Goal: Information Seeking & Learning: Check status

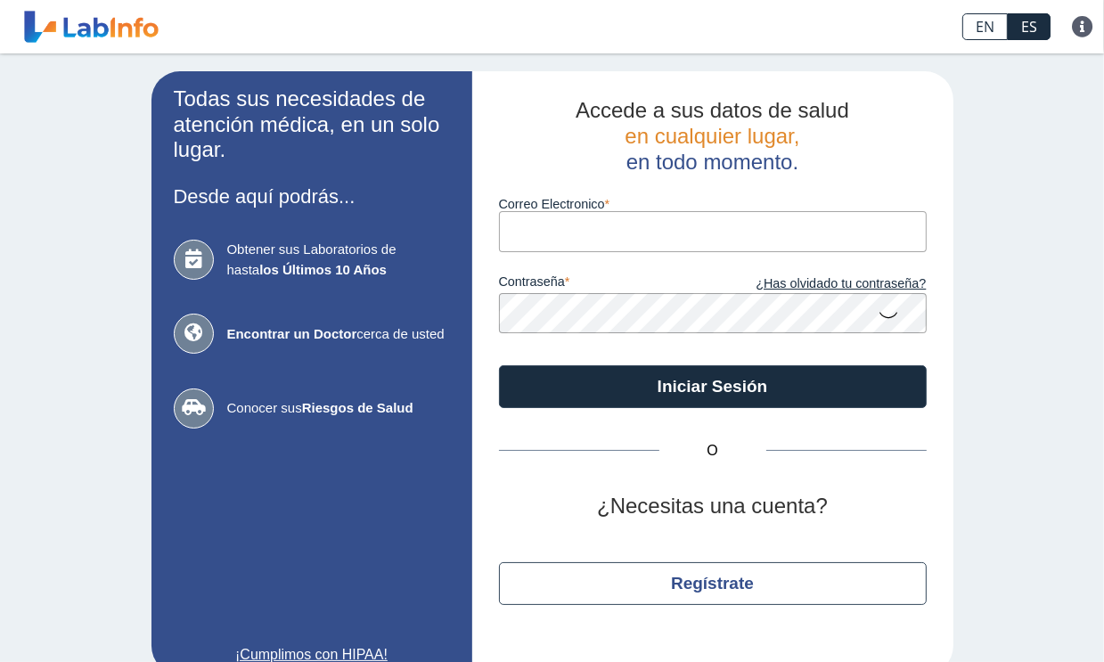
click at [736, 237] on input "Correo Electronico" at bounding box center [713, 231] width 428 height 40
type input "[PERSON_NAME][EMAIL_ADDRESS][PERSON_NAME][DOMAIN_NAME]"
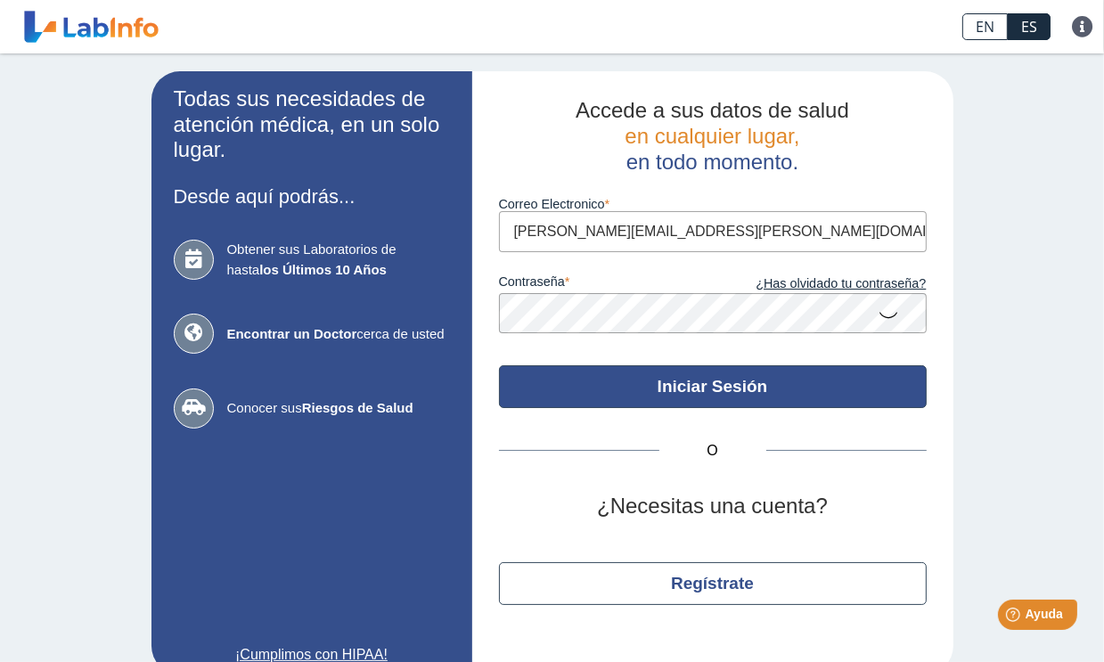
click at [779, 380] on button "Iniciar Sesión" at bounding box center [713, 386] width 428 height 43
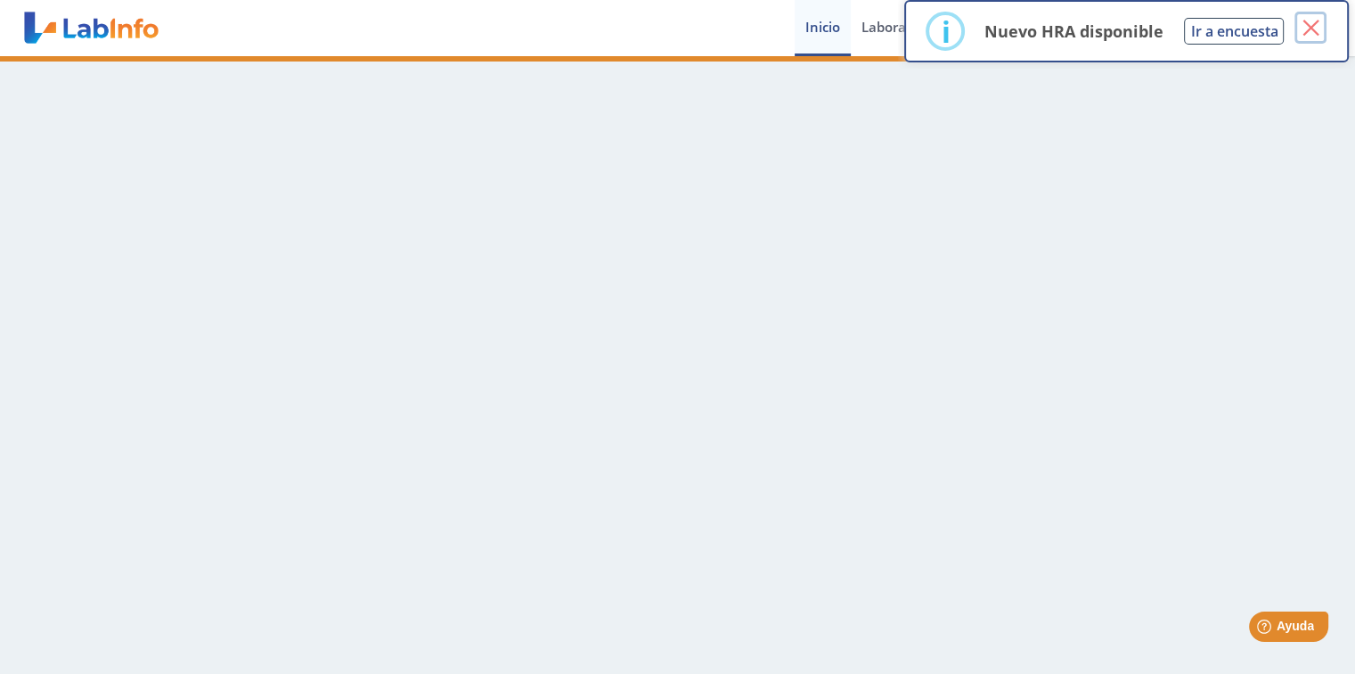
click at [1103, 22] on button "×" at bounding box center [1311, 28] width 32 height 32
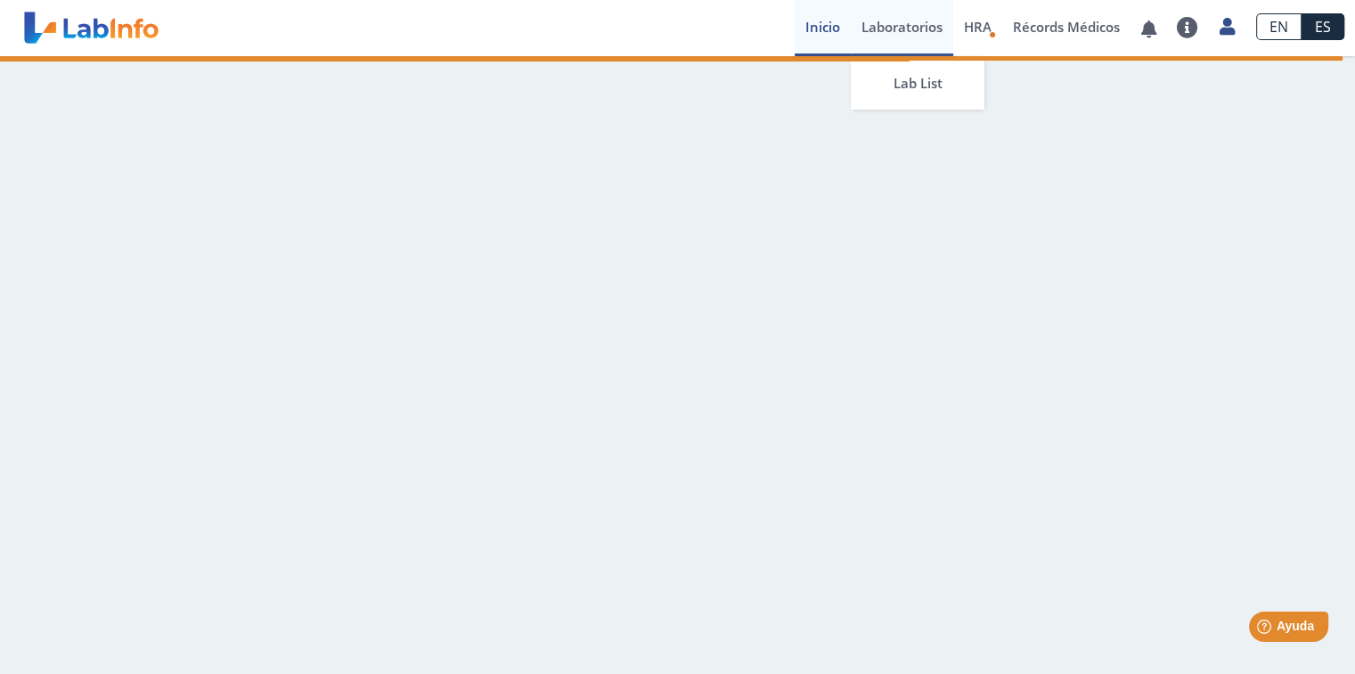
click at [888, 19] on link "Laboratorios" at bounding box center [902, 28] width 102 height 56
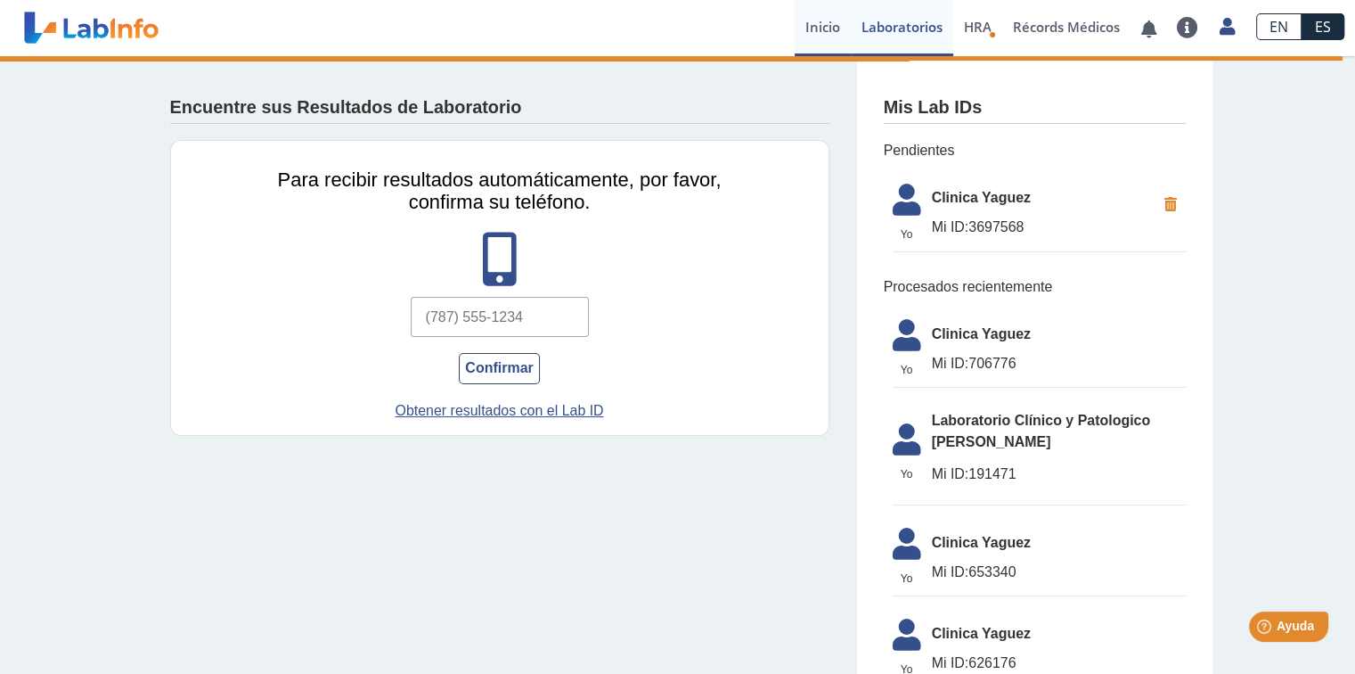
click at [821, 19] on link "Inicio" at bounding box center [823, 28] width 56 height 56
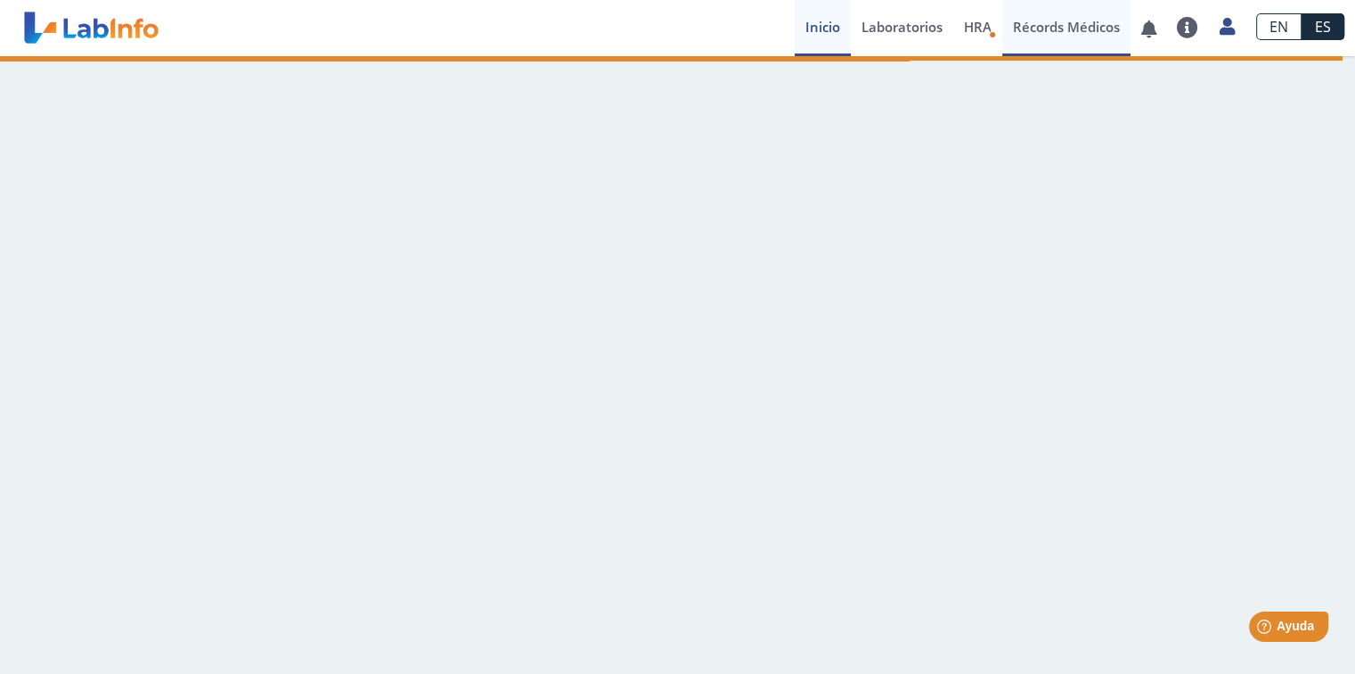
click at [1054, 31] on link "Récords Médicos" at bounding box center [1066, 28] width 128 height 56
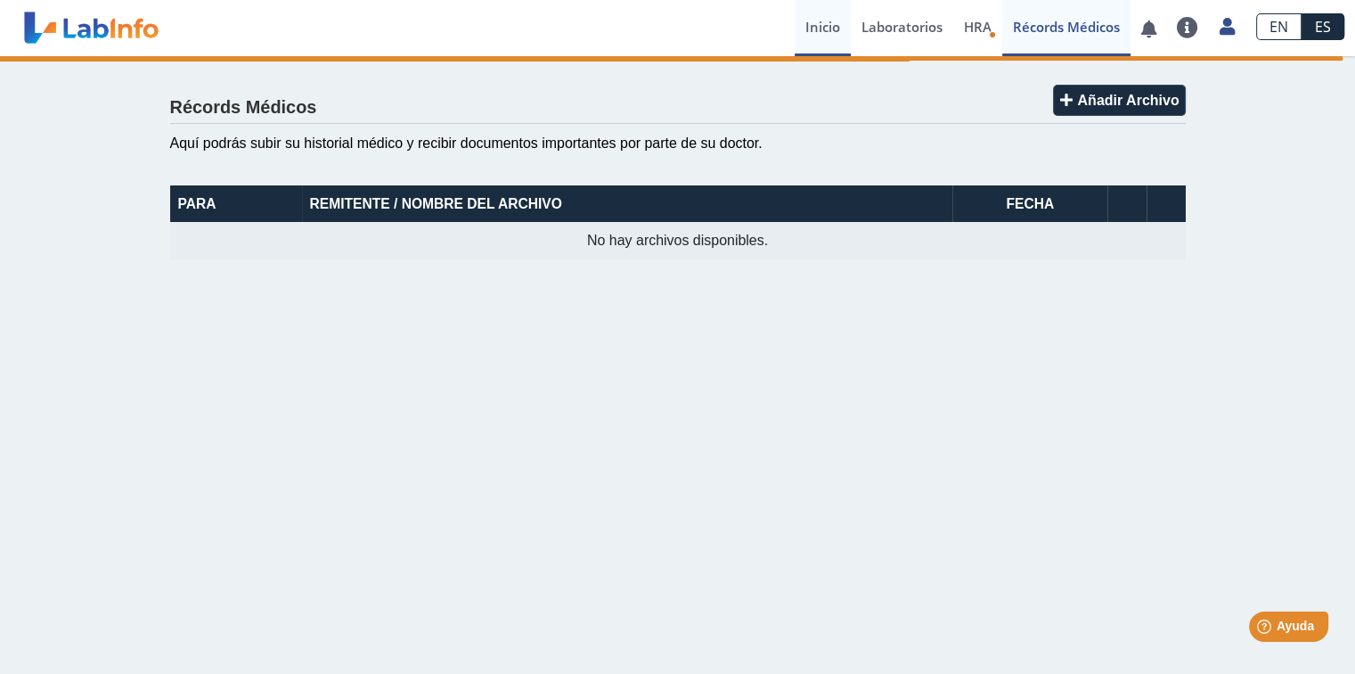
click at [811, 29] on link "Inicio" at bounding box center [823, 28] width 56 height 56
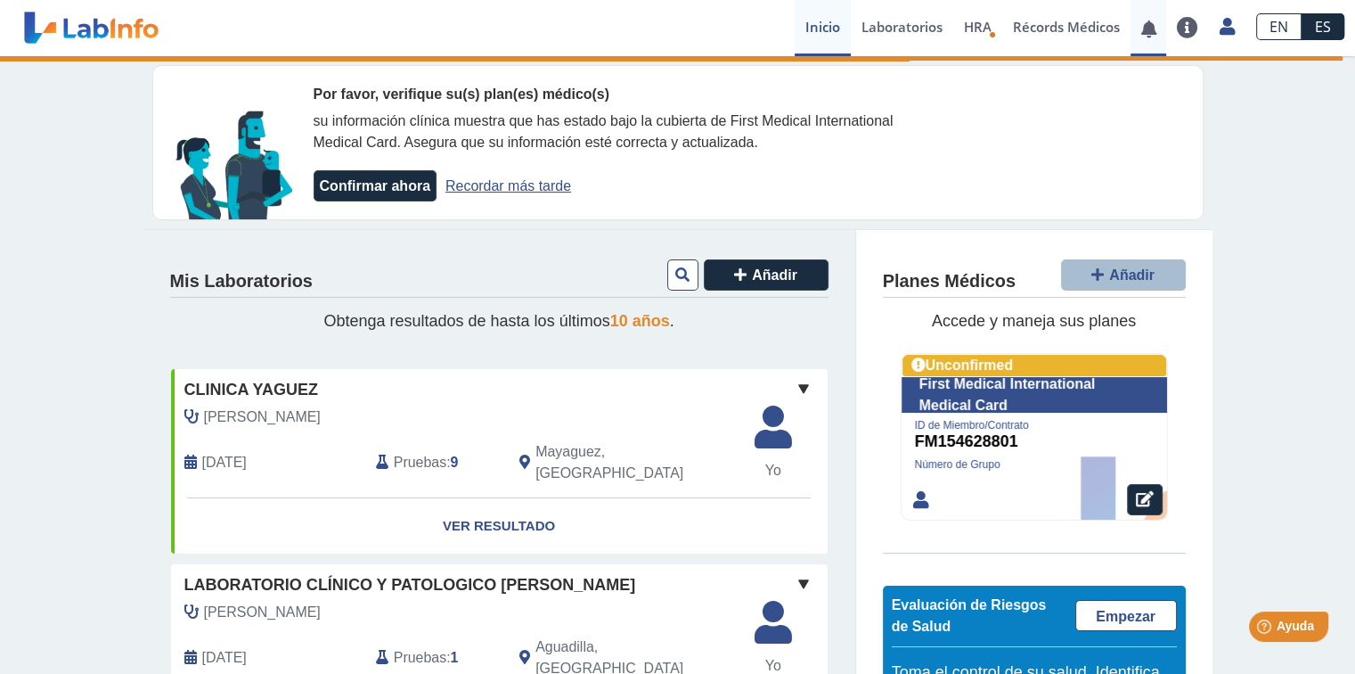
click at [1103, 36] on link at bounding box center [1149, 28] width 37 height 13
click at [522, 506] on link "Ver Resultado" at bounding box center [499, 526] width 657 height 56
click at [503, 184] on link "Recordar más tarde" at bounding box center [509, 185] width 126 height 15
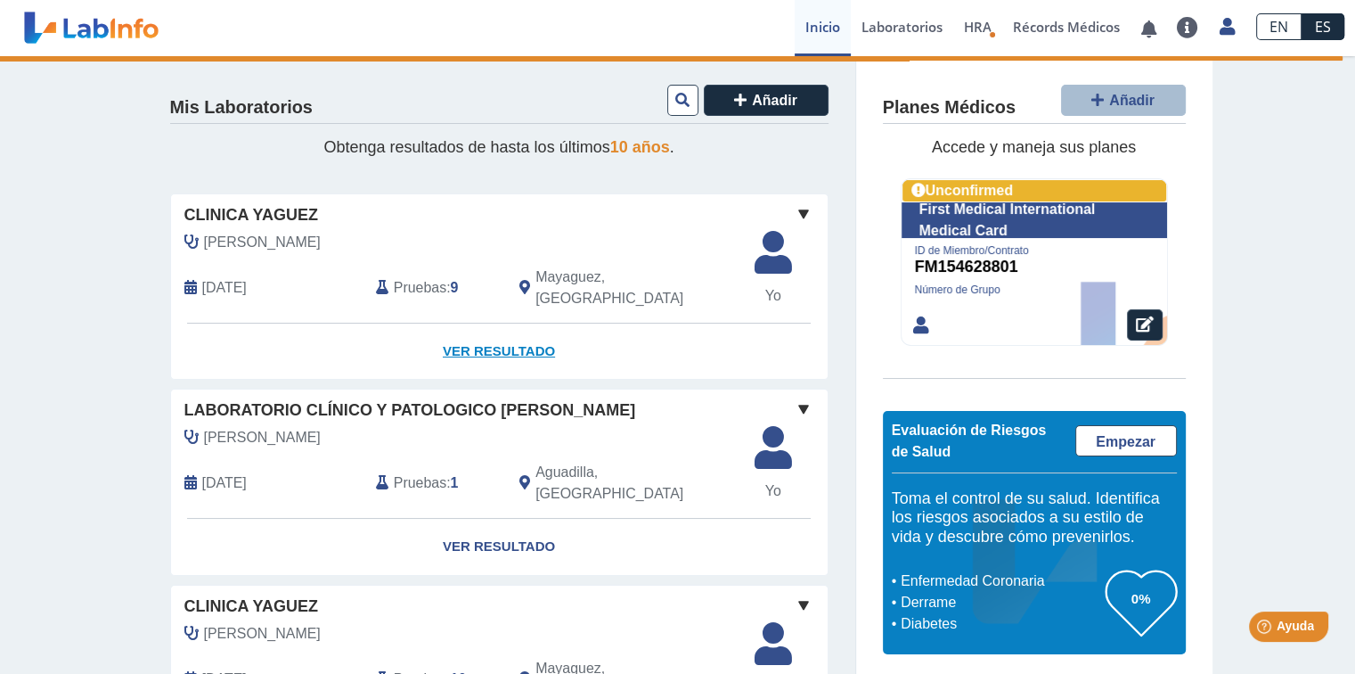
click at [510, 342] on link "Ver Resultado" at bounding box center [499, 351] width 657 height 56
click at [480, 331] on link "Ver Resultado" at bounding box center [499, 351] width 657 height 56
click at [260, 209] on span "Clinica Yaguez" at bounding box center [251, 215] width 134 height 24
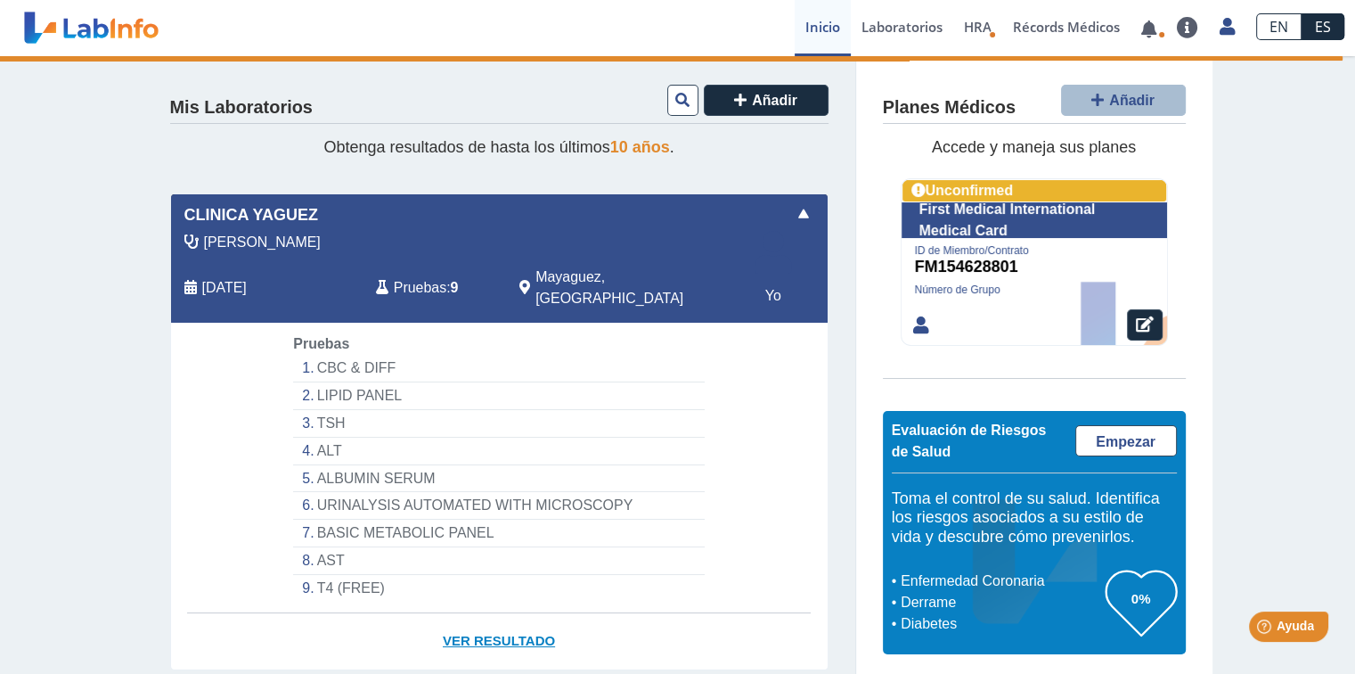
click at [492, 615] on link "Ver Resultado" at bounding box center [499, 641] width 657 height 56
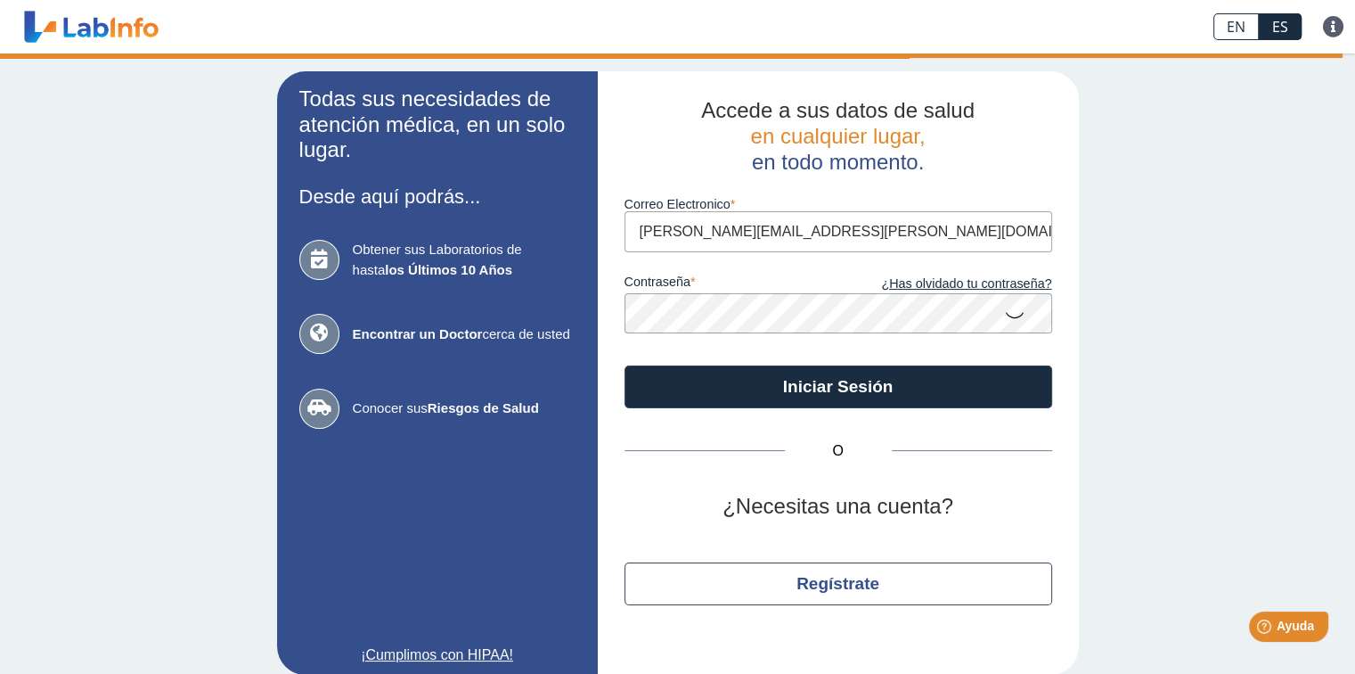
type input "[PERSON_NAME][EMAIL_ADDRESS][PERSON_NAME][DOMAIN_NAME]"
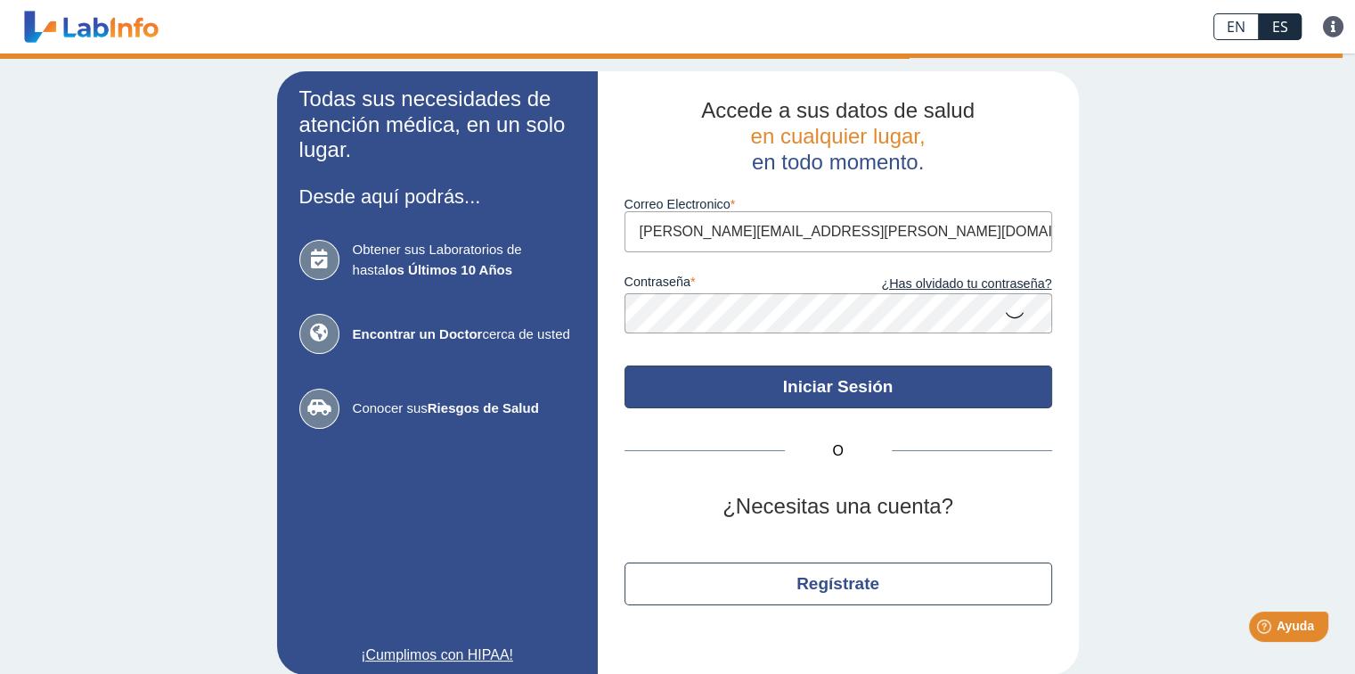
click at [933, 393] on button "Iniciar Sesión" at bounding box center [839, 386] width 428 height 43
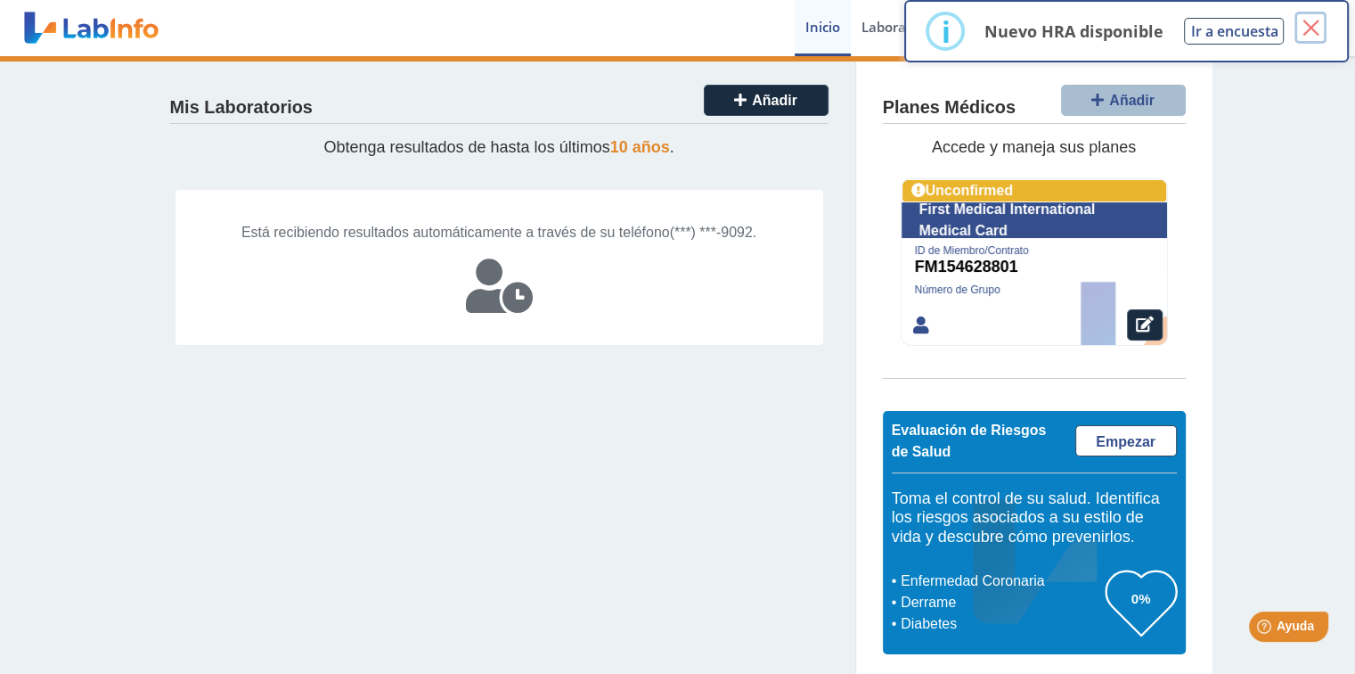
click at [1103, 30] on button "×" at bounding box center [1311, 28] width 32 height 32
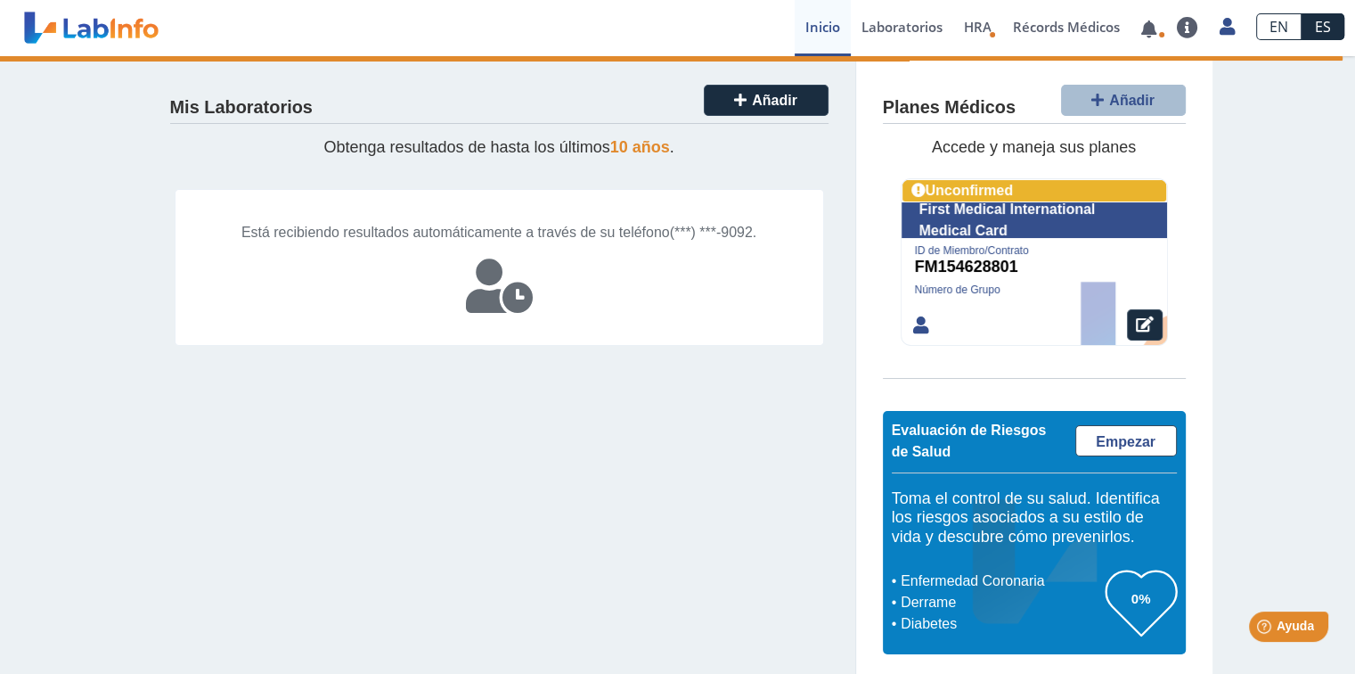
drag, startPoint x: 298, startPoint y: 132, endPoint x: 255, endPoint y: 85, distance: 63.7
click at [255, 85] on div "Mis Laboratorios Añadir Obtenga resultados de hasta los últimos 10 años . Está …" at bounding box center [499, 368] width 713 height 625
drag, startPoint x: 255, startPoint y: 85, endPoint x: 520, endPoint y: 75, distance: 265.7
click at [520, 75] on div "Mis Laboratorios Añadir Obtenga resultados de hasta los últimos 10 años . Está …" at bounding box center [499, 368] width 713 height 625
click at [898, 25] on link "Laboratorios" at bounding box center [902, 28] width 102 height 56
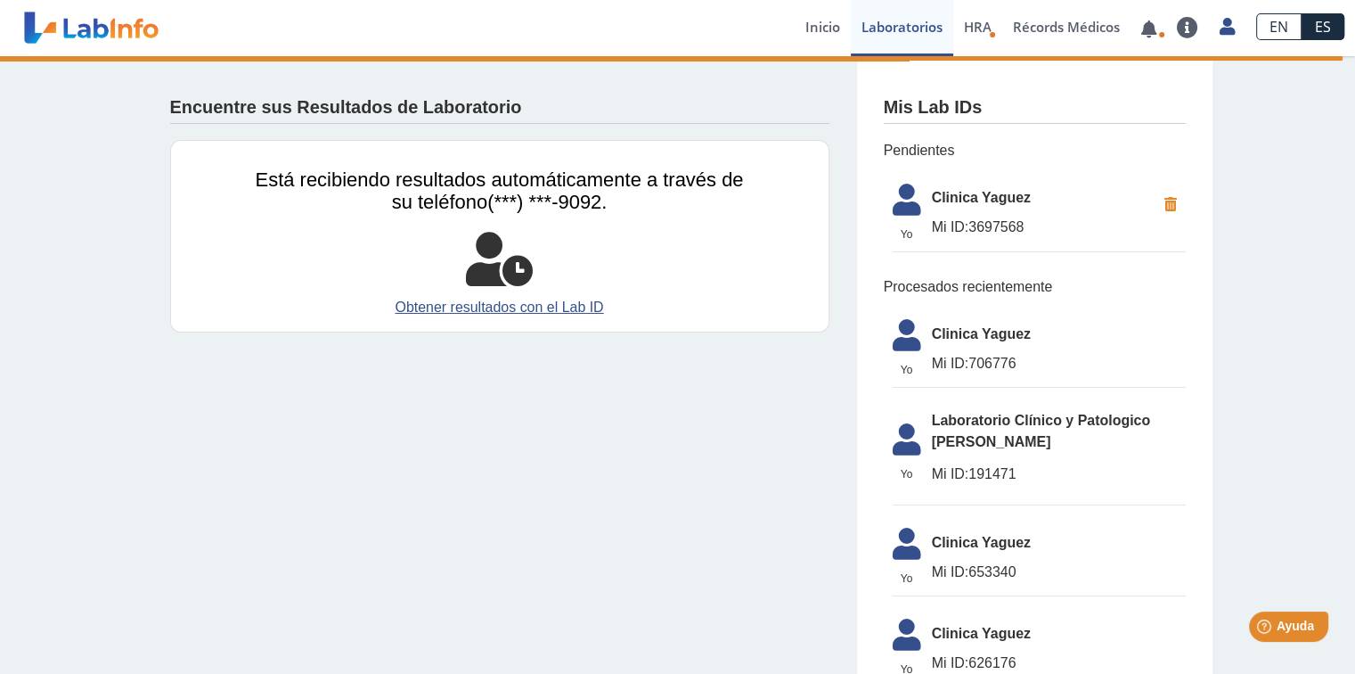
click at [988, 183] on li "Yo Yo Clinica [PERSON_NAME] Mi ID: 3697568" at bounding box center [1039, 214] width 293 height 78
click at [905, 194] on icon at bounding box center [907, 205] width 50 height 43
click at [974, 199] on span "Clinica Yaguez" at bounding box center [1044, 197] width 224 height 21
click at [823, 15] on link "Inicio" at bounding box center [823, 28] width 56 height 56
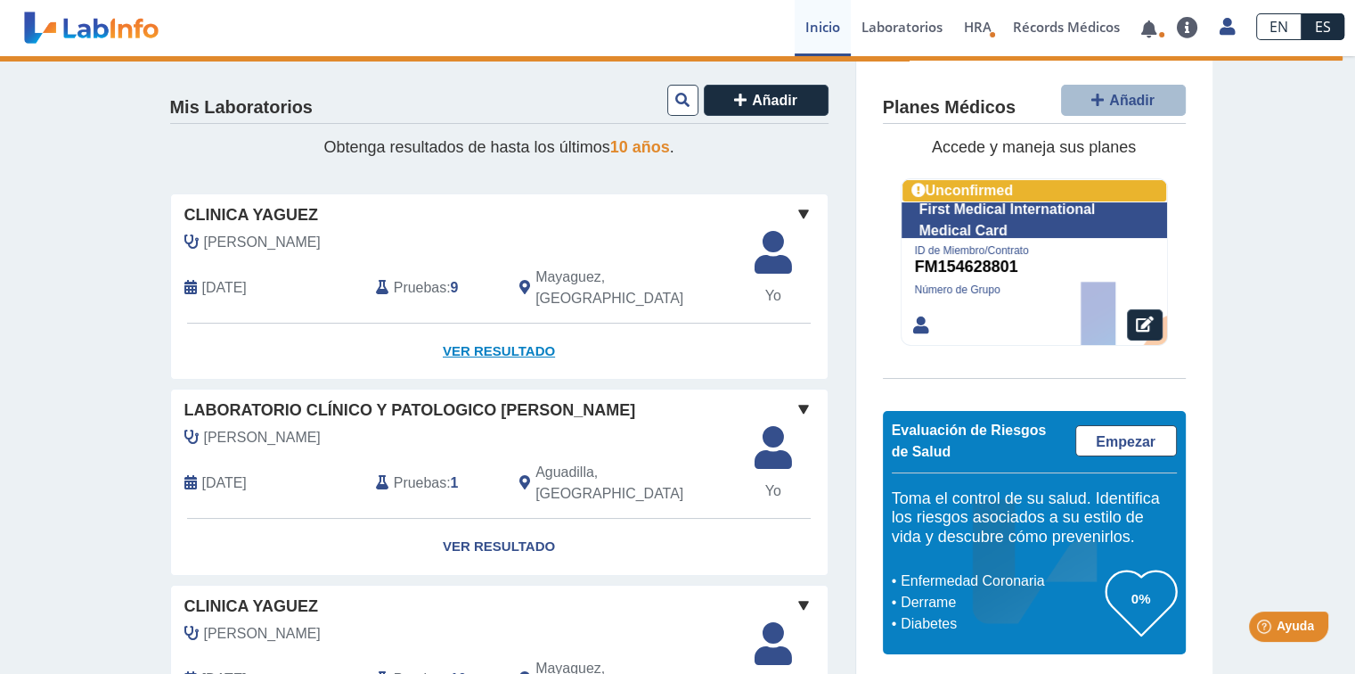
click at [463, 328] on link "Ver Resultado" at bounding box center [499, 351] width 657 height 56
click at [503, 331] on link "Ver Resultado" at bounding box center [499, 351] width 657 height 56
click at [473, 331] on link "Ver Resultado" at bounding box center [499, 351] width 657 height 56
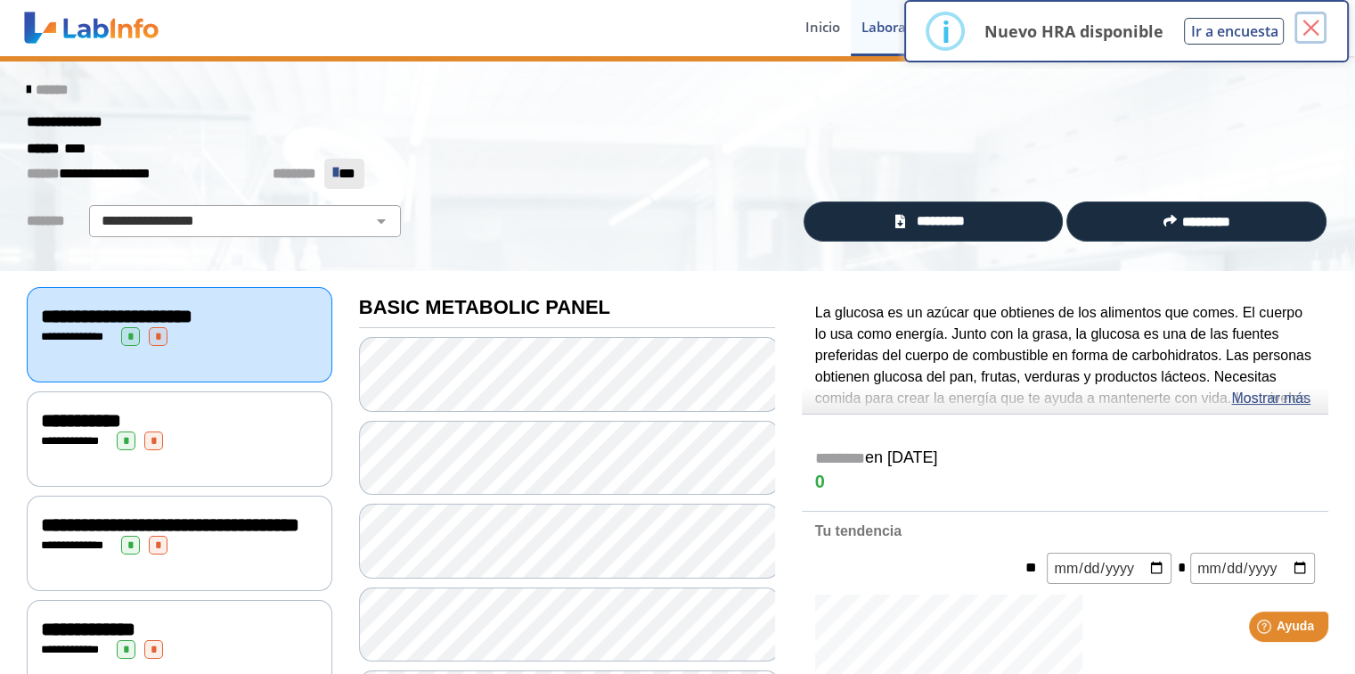
click at [1103, 26] on button "×" at bounding box center [1311, 28] width 32 height 32
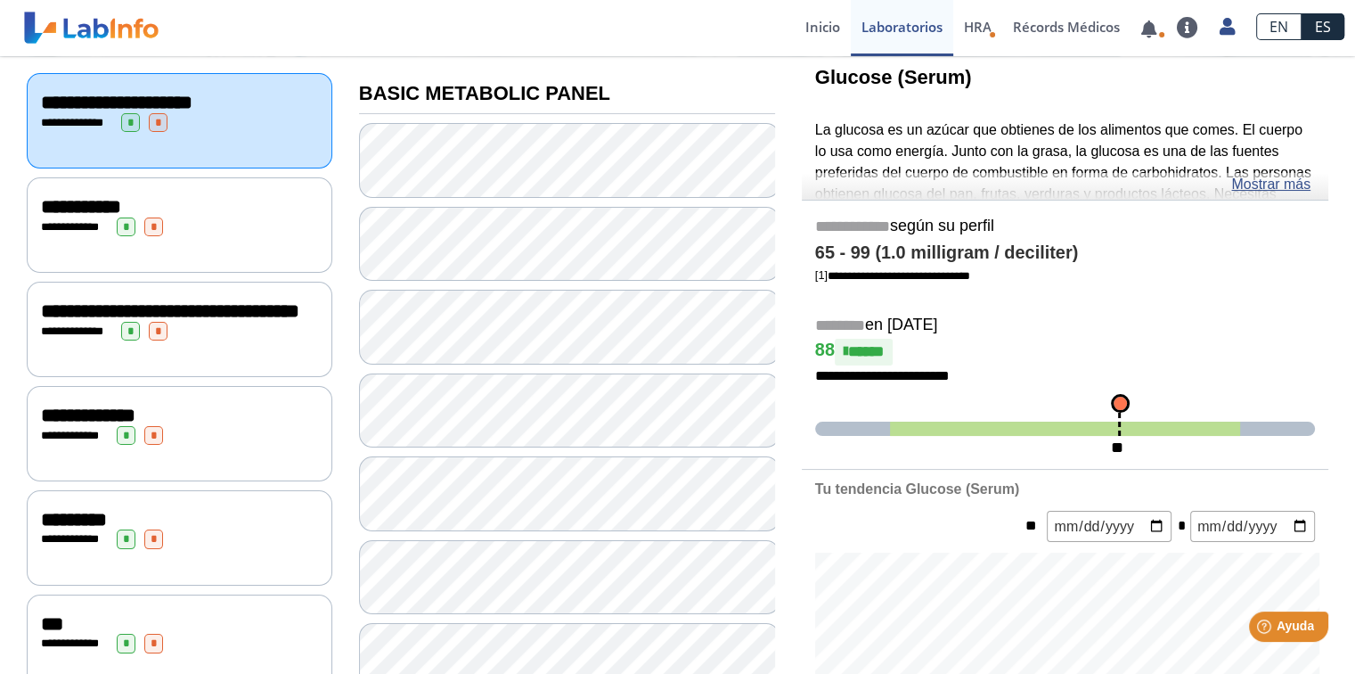
scroll to position [217, 0]
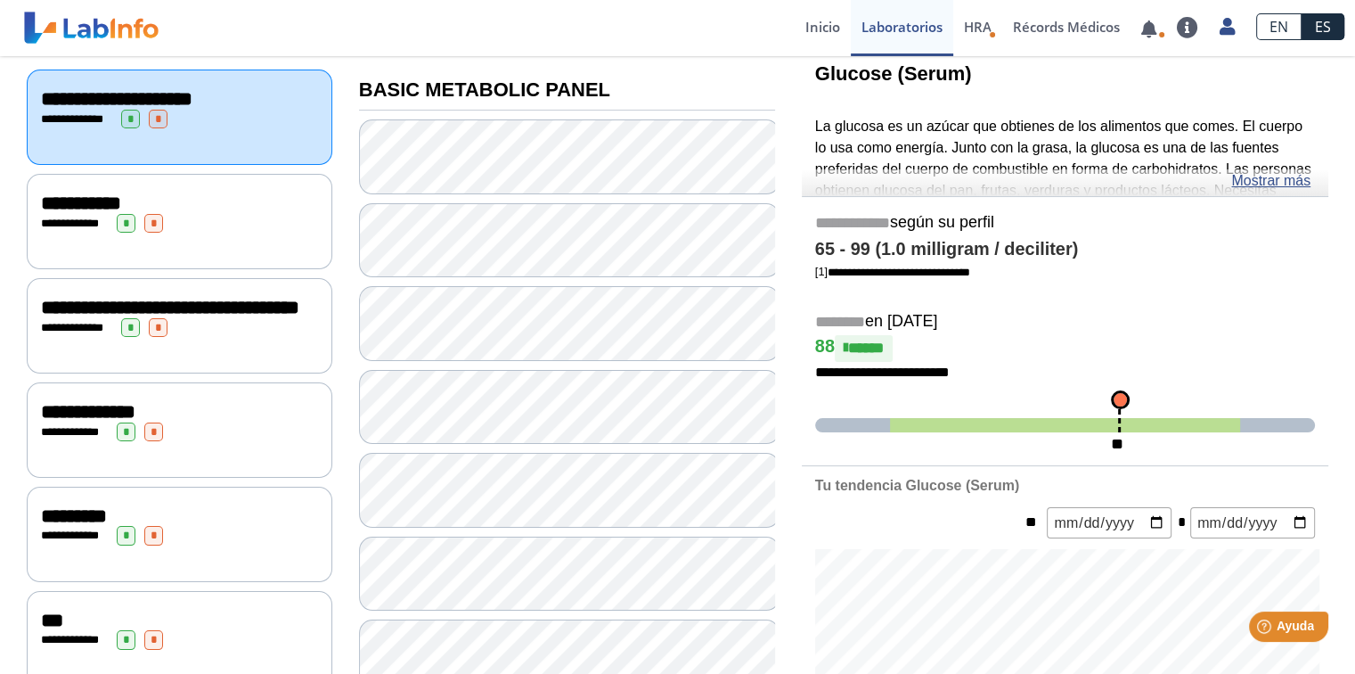
click at [199, 232] on div "**********" at bounding box center [180, 221] width 306 height 95
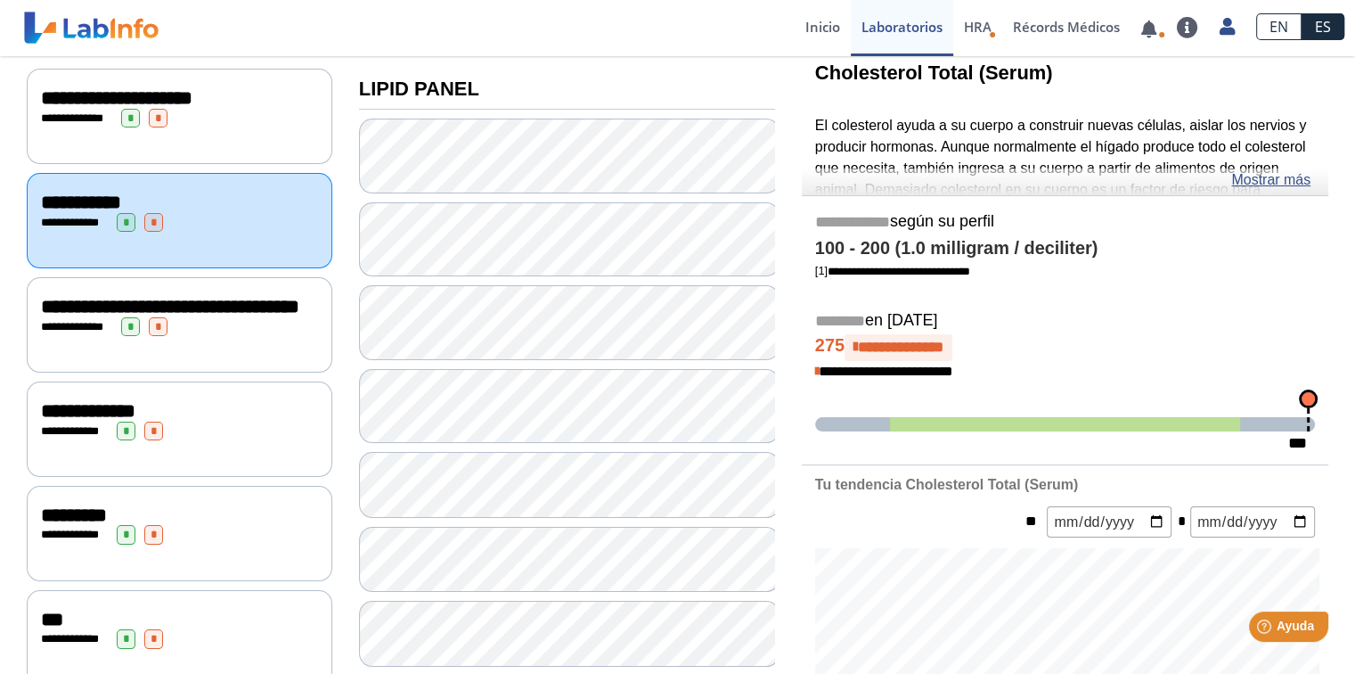
scroll to position [224, 0]
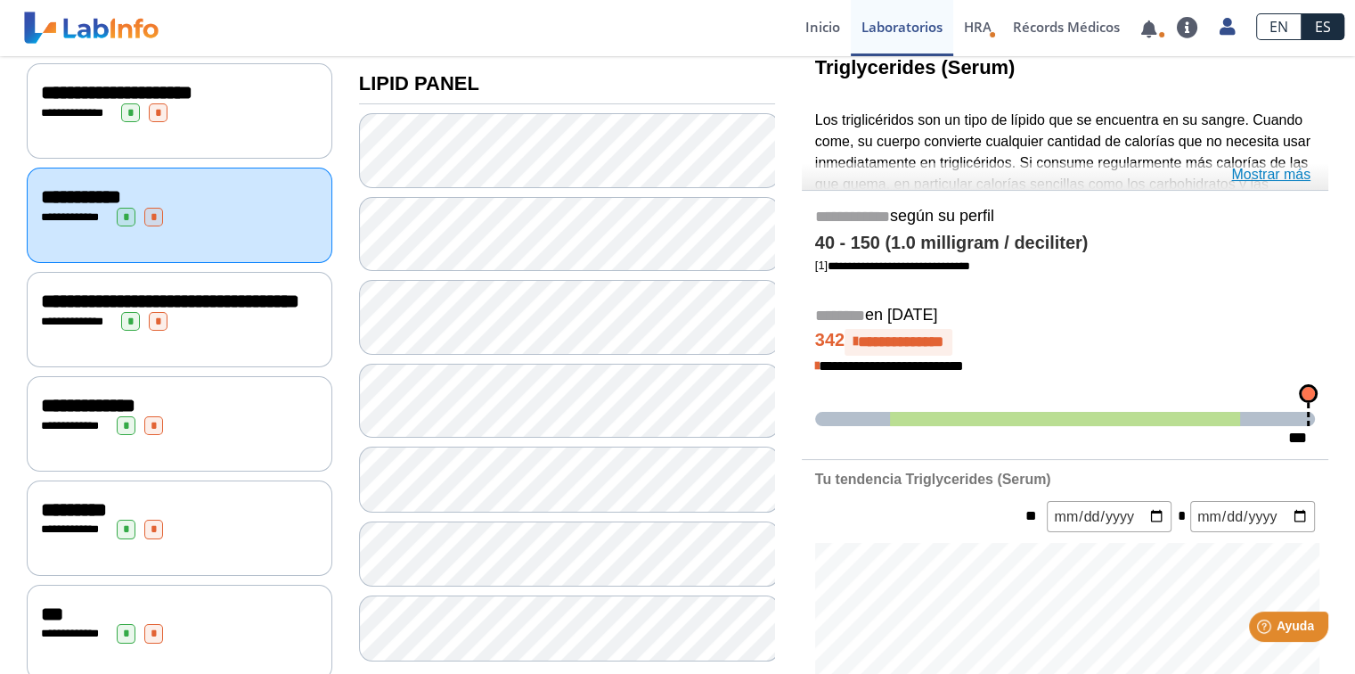
click at [1103, 173] on link "Mostrar más" at bounding box center [1270, 174] width 79 height 21
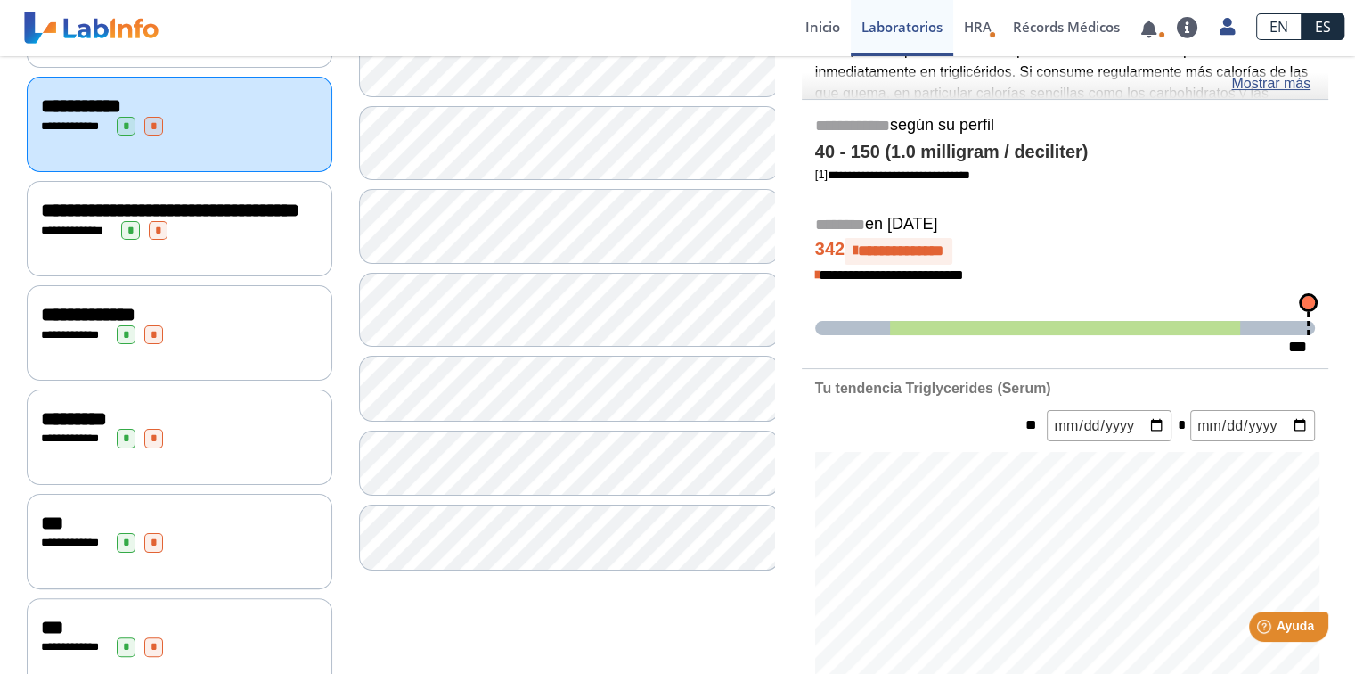
scroll to position [319, 0]
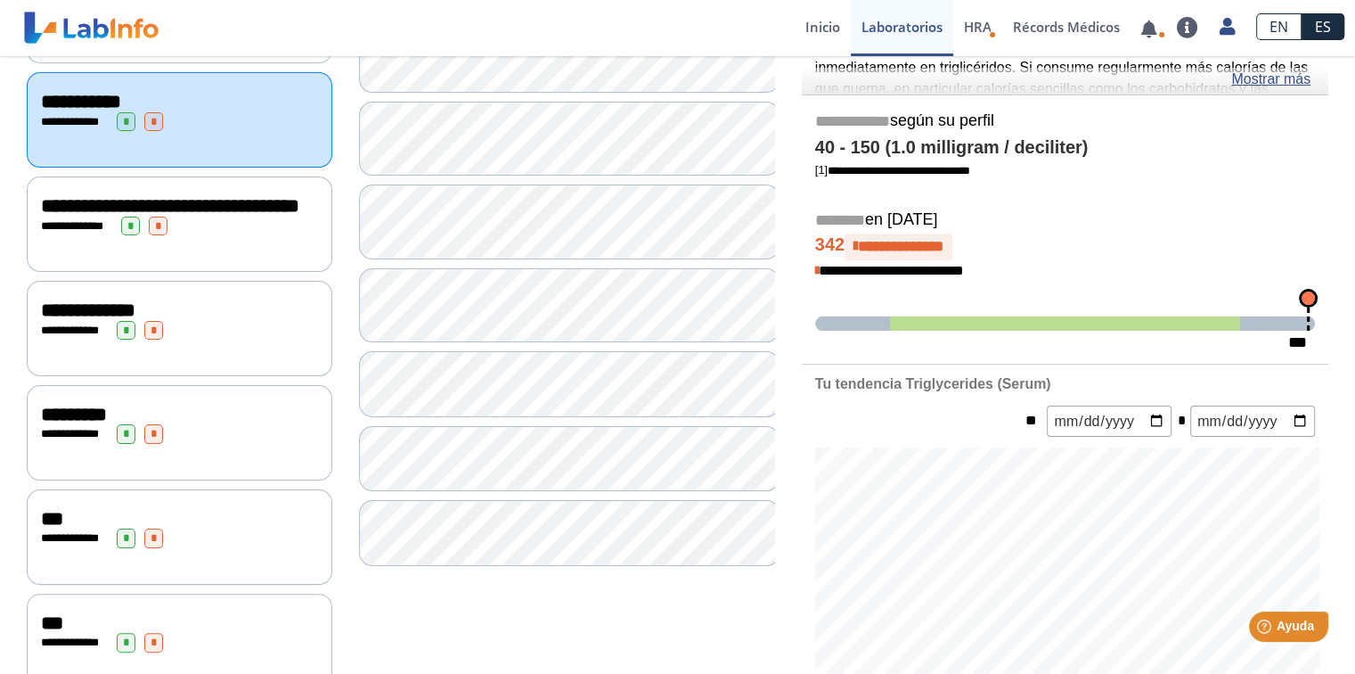
click at [228, 336] on div "**********" at bounding box center [179, 330] width 277 height 19
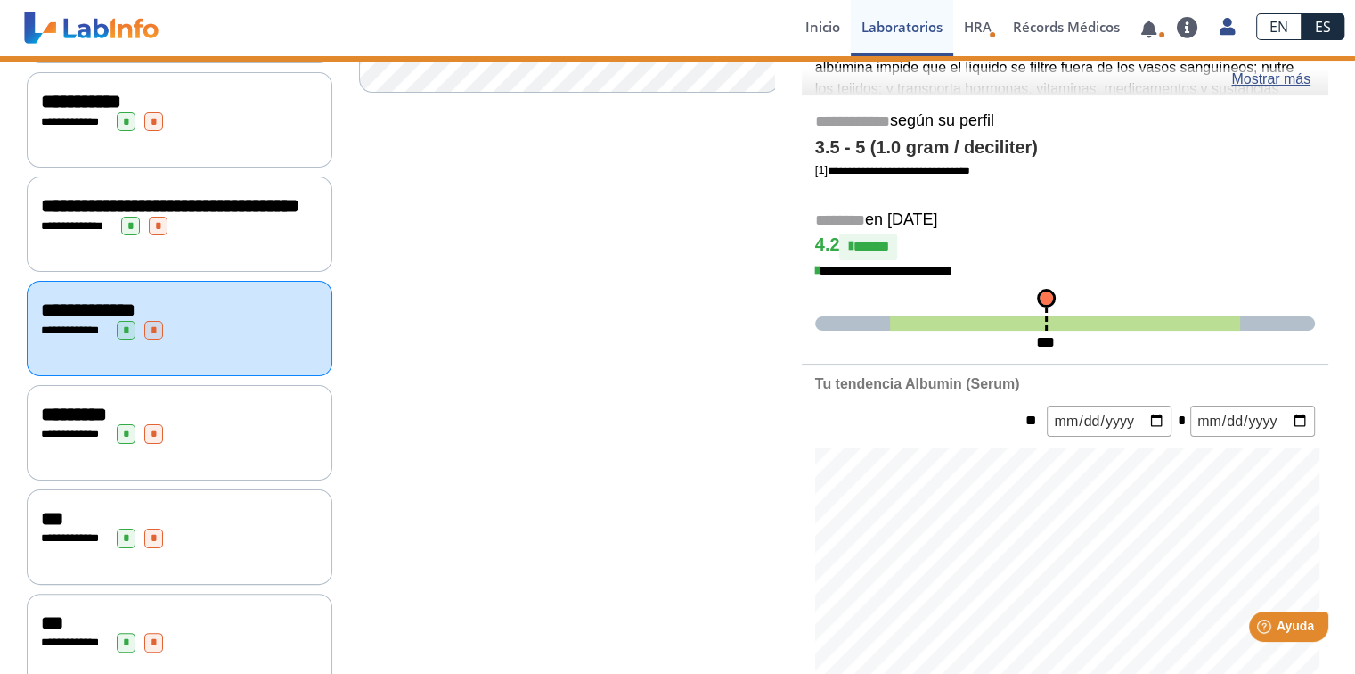
click at [253, 204] on span "**********" at bounding box center [170, 206] width 258 height 20
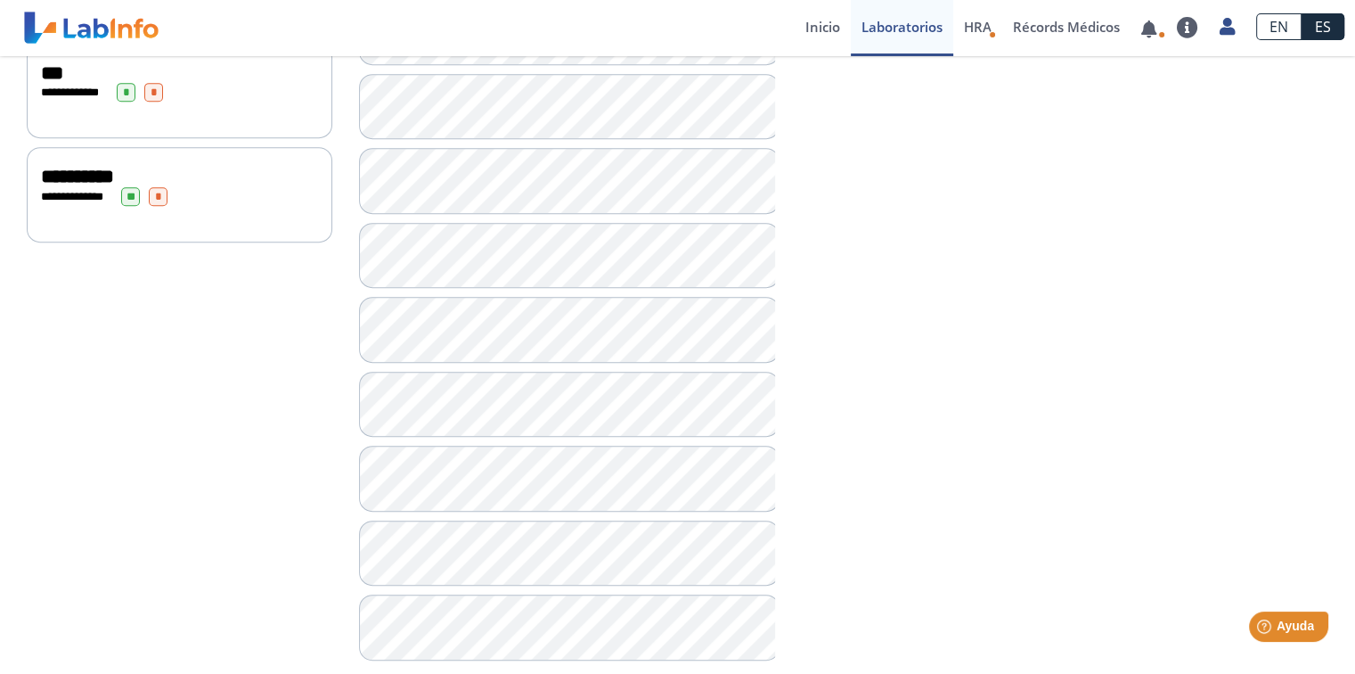
scroll to position [982, 0]
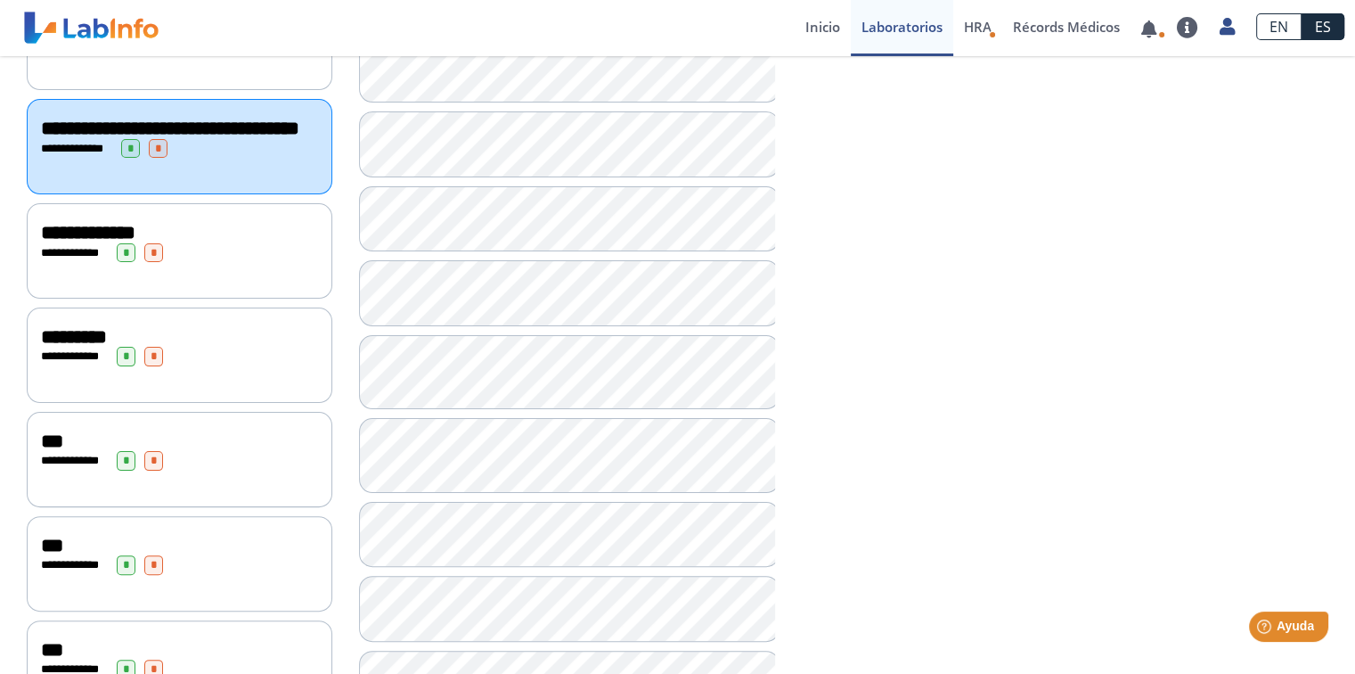
scroll to position [352, 0]
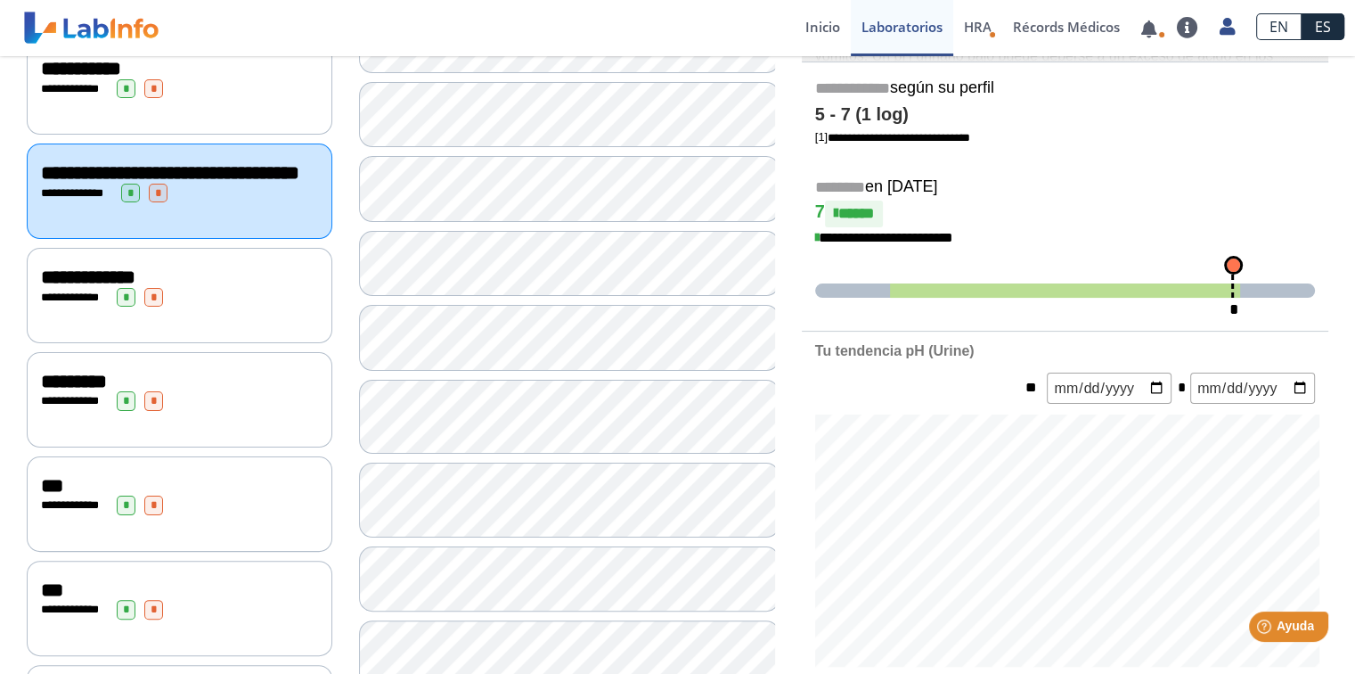
click at [224, 332] on div "**********" at bounding box center [180, 295] width 306 height 95
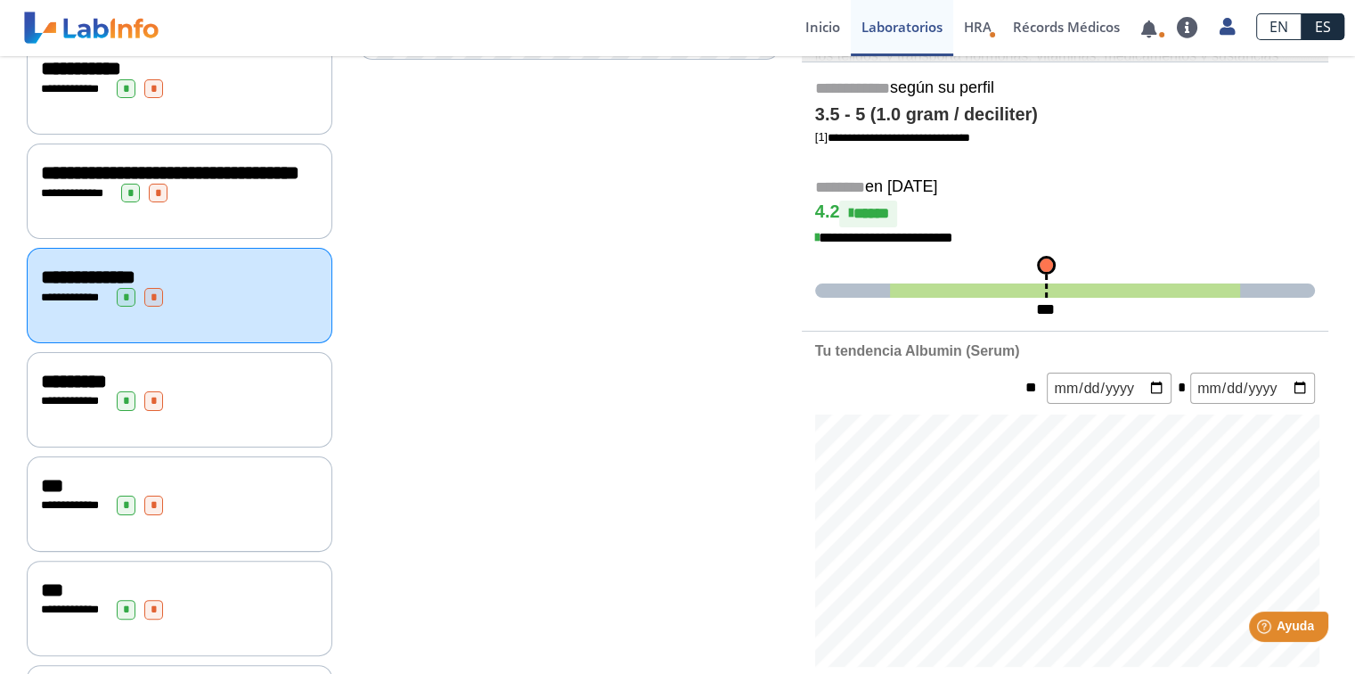
click at [192, 410] on div "**********" at bounding box center [179, 400] width 277 height 19
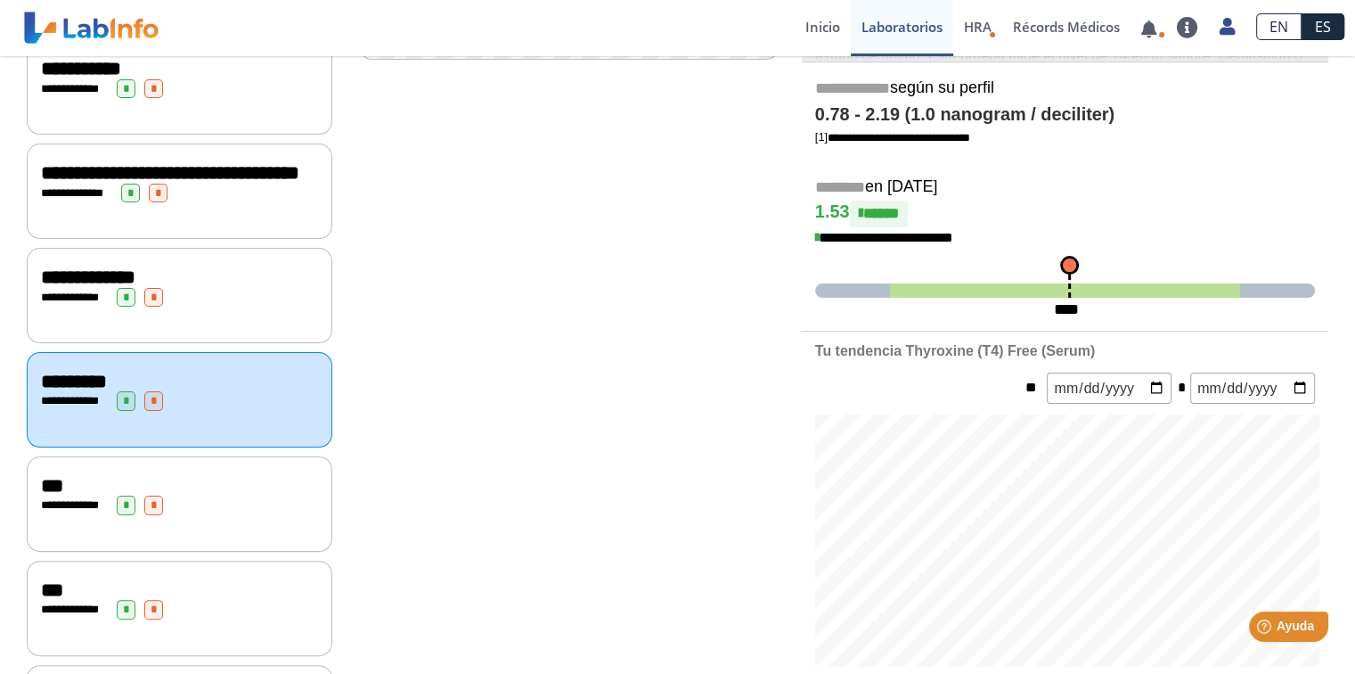
click at [176, 514] on div "**********" at bounding box center [179, 504] width 277 height 19
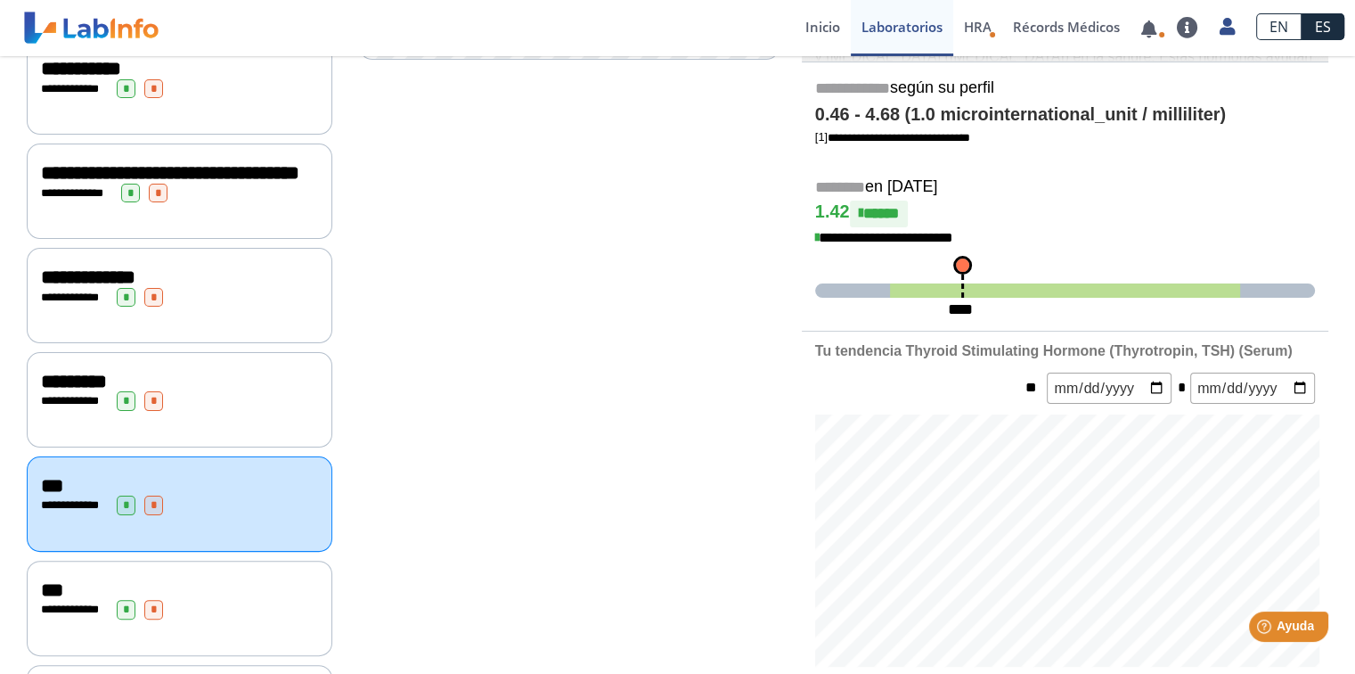
click at [184, 601] on div "***" at bounding box center [179, 589] width 277 height 21
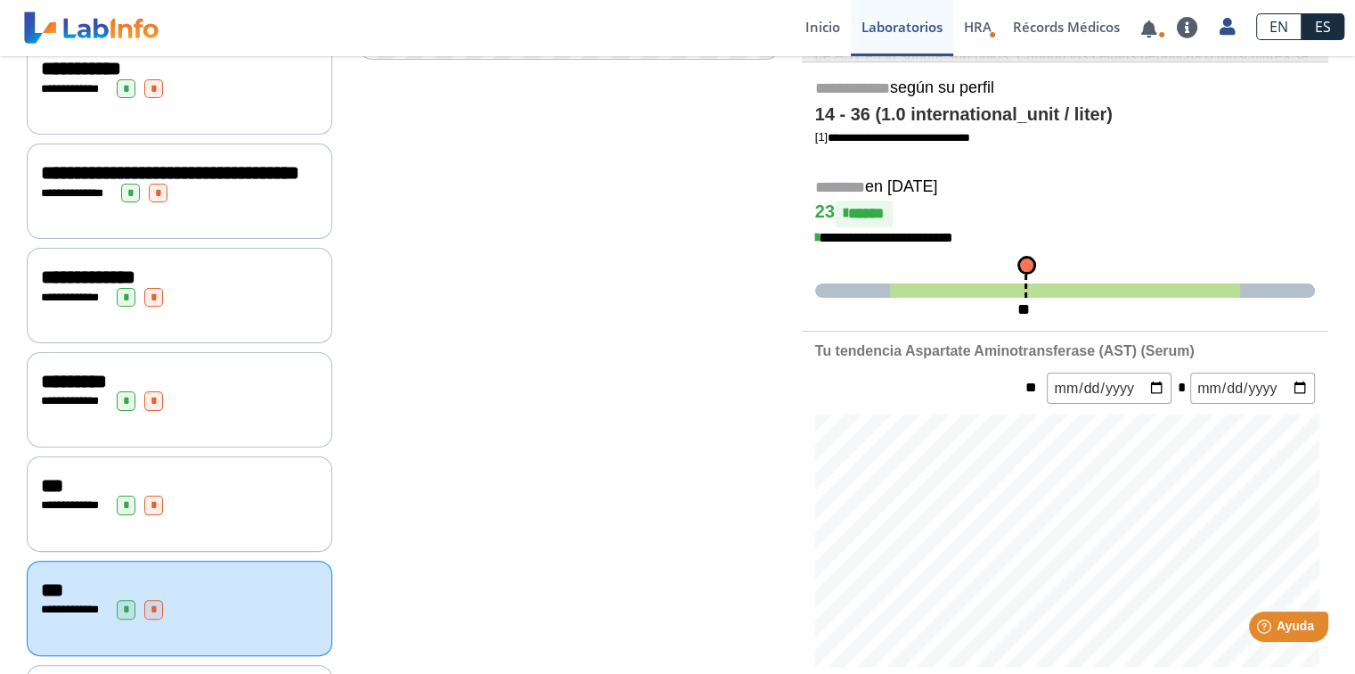
click at [282, 231] on div "**********" at bounding box center [180, 190] width 306 height 95
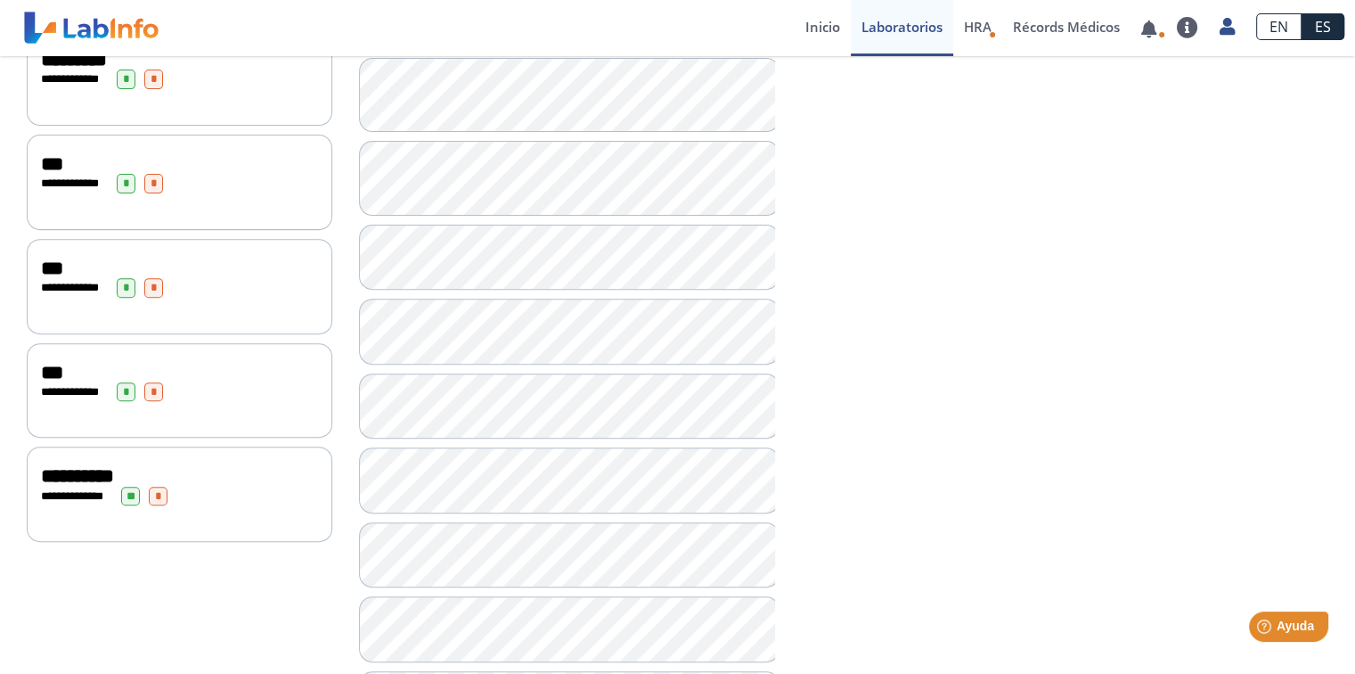
scroll to position [670, 0]
click at [267, 502] on div "**********" at bounding box center [179, 499] width 277 height 19
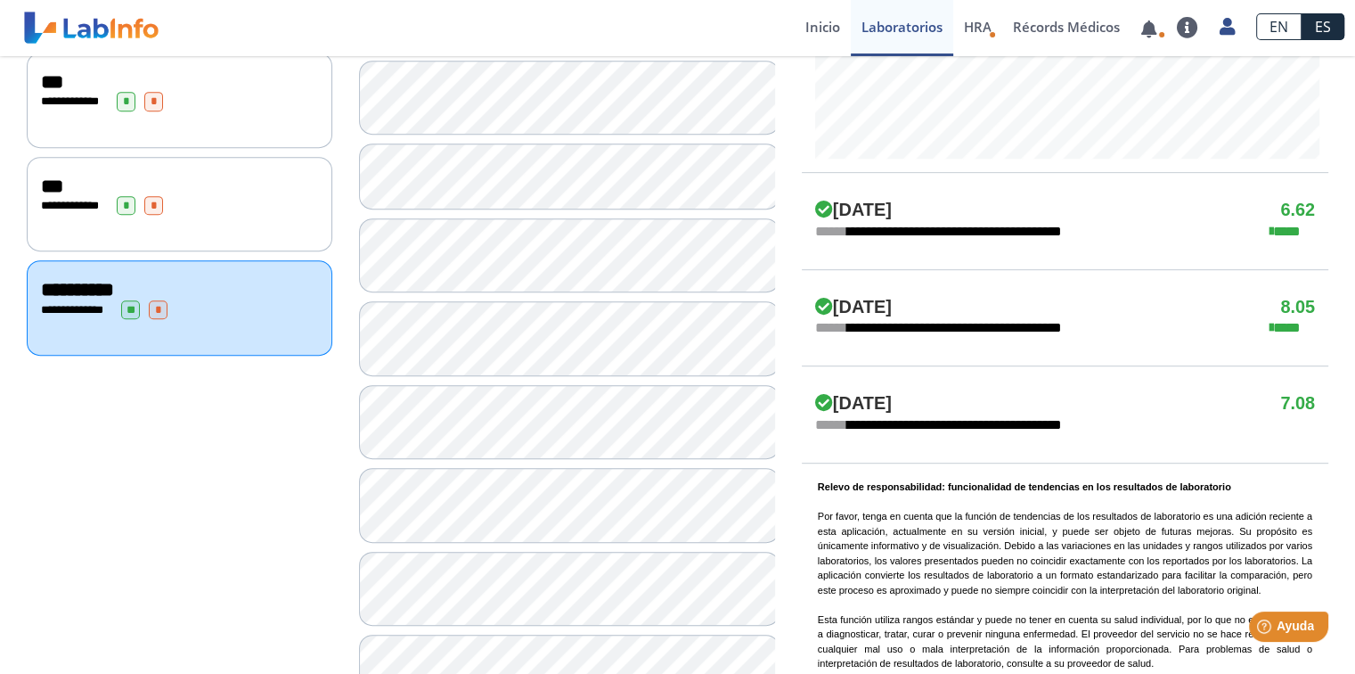
scroll to position [912, 0]
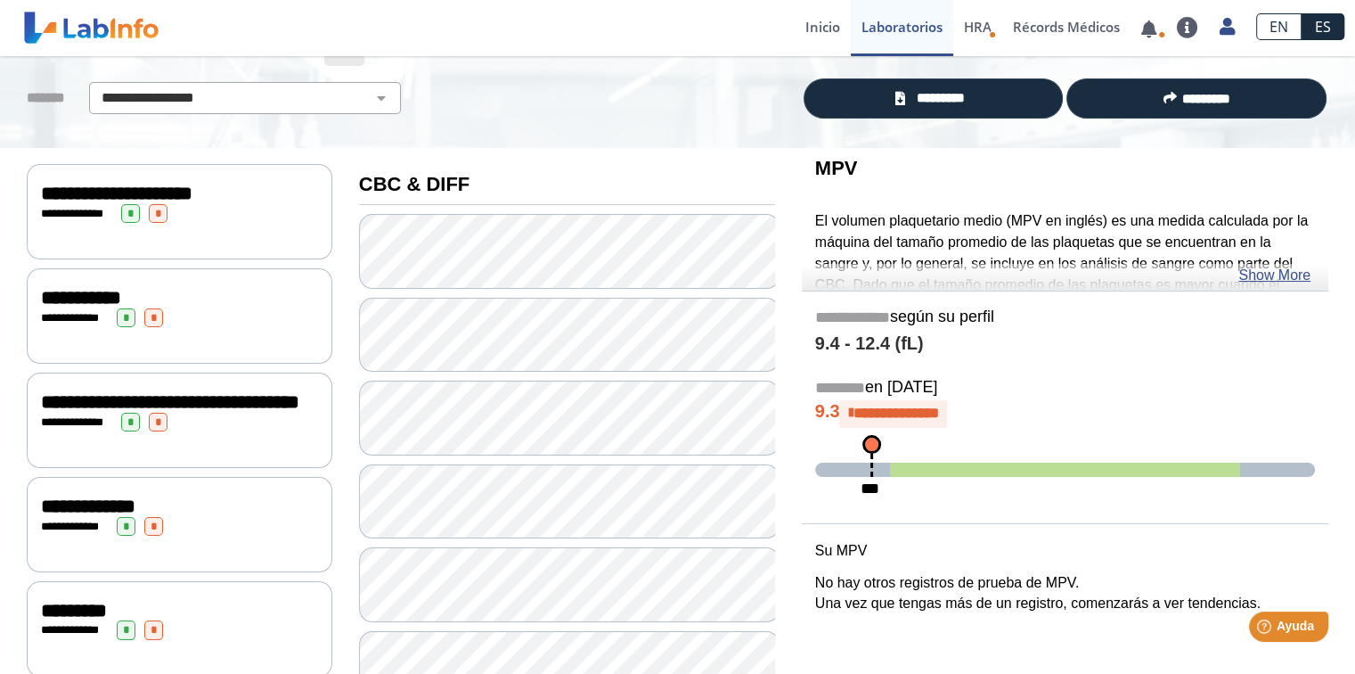
scroll to position [128, 0]
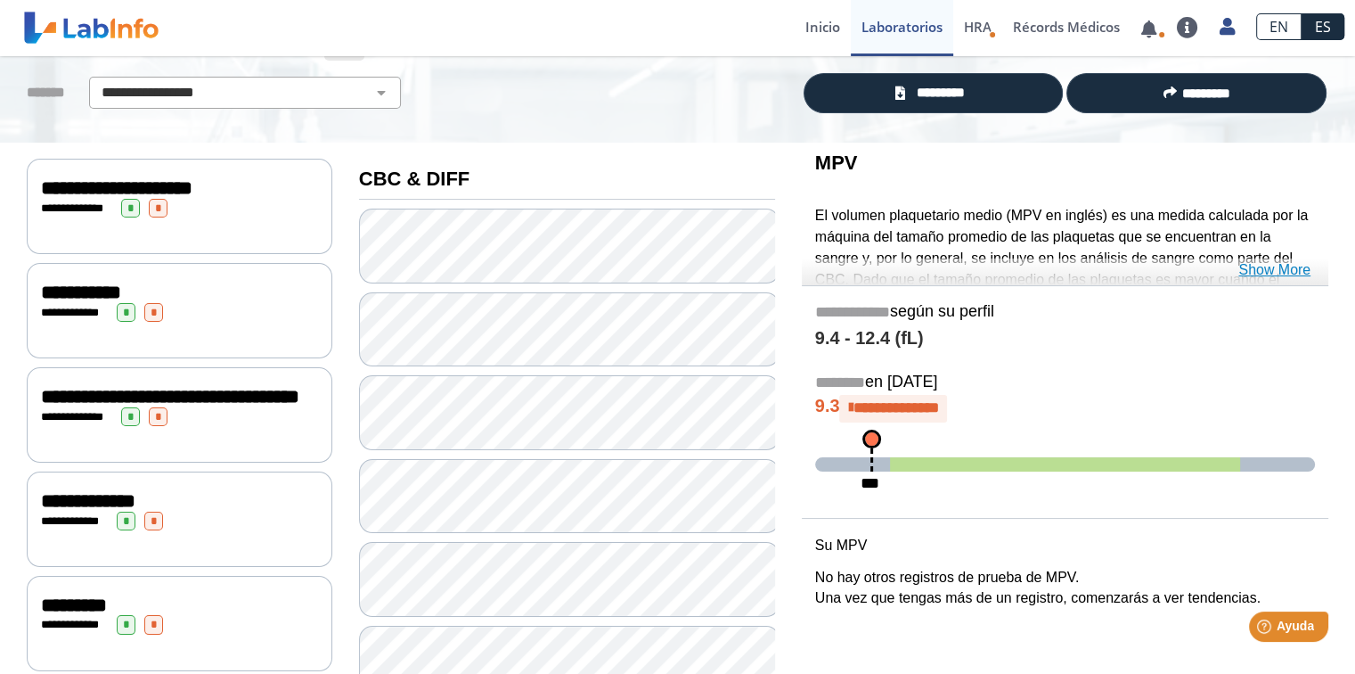
click at [1103, 267] on link "Show More" at bounding box center [1275, 269] width 72 height 21
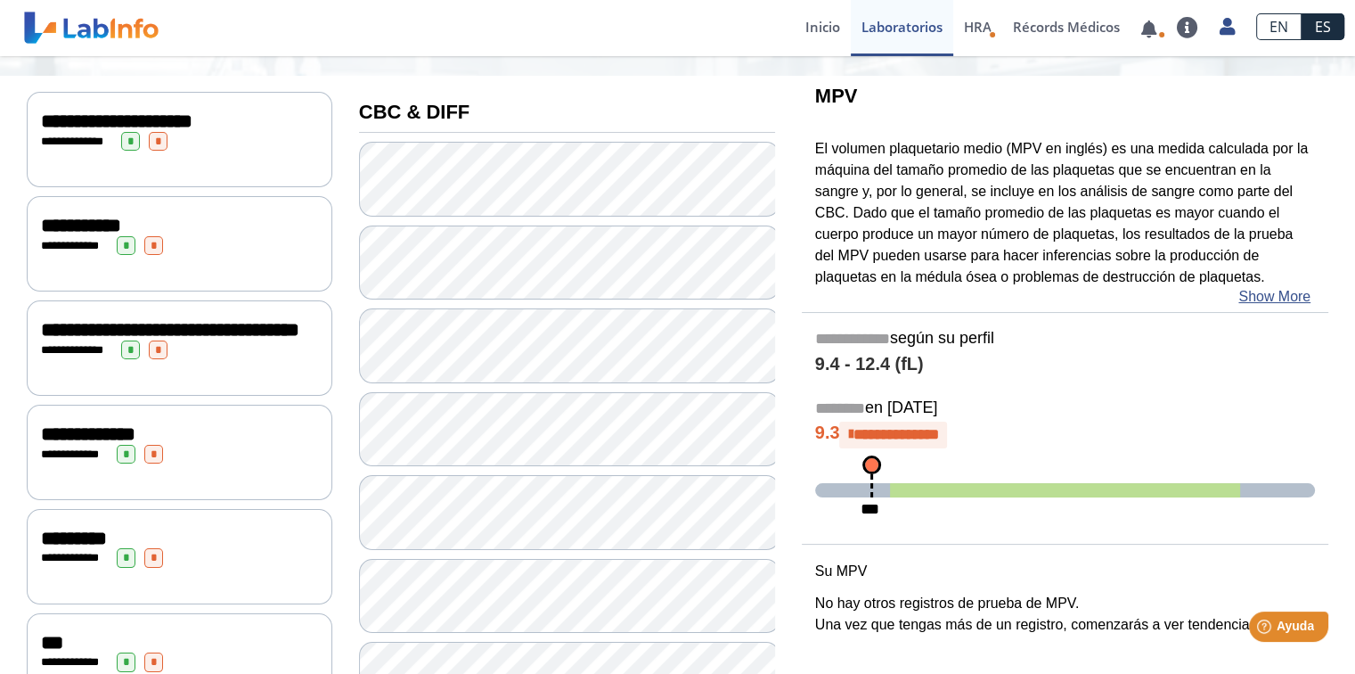
scroll to position [192, 0]
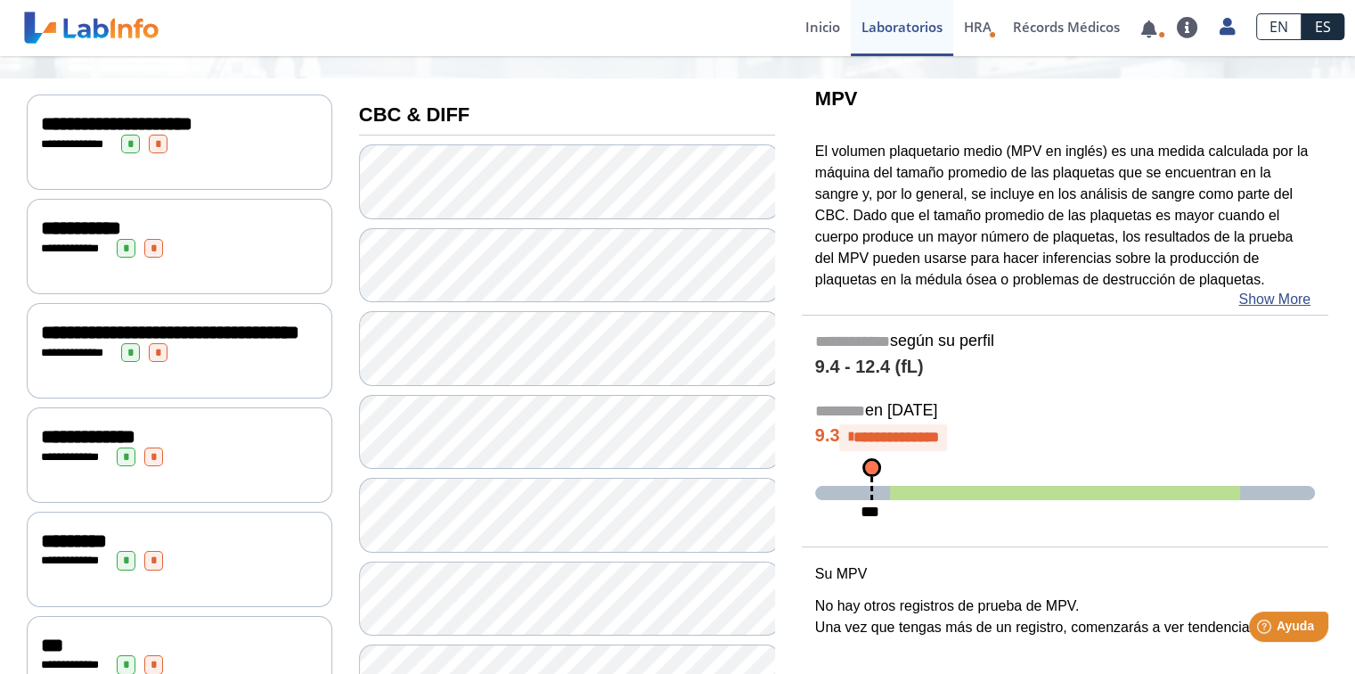
click at [235, 343] on div "**********" at bounding box center [179, 332] width 277 height 21
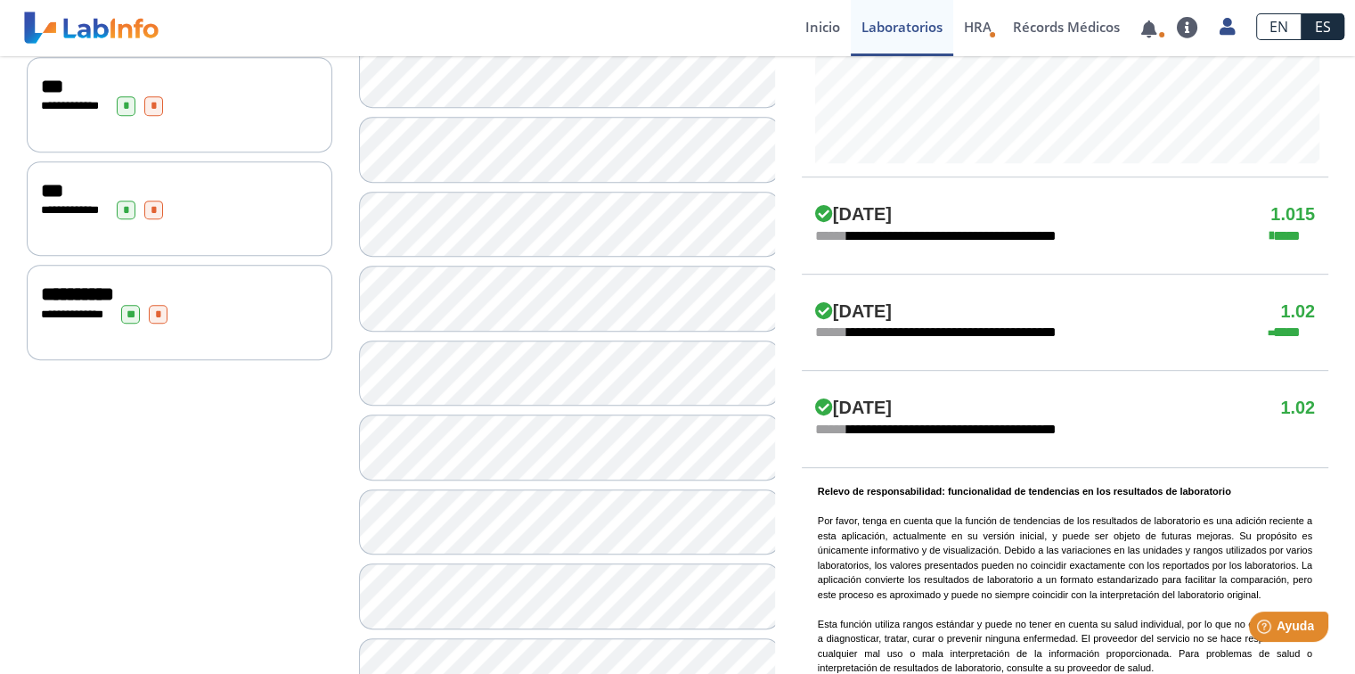
scroll to position [885, 0]
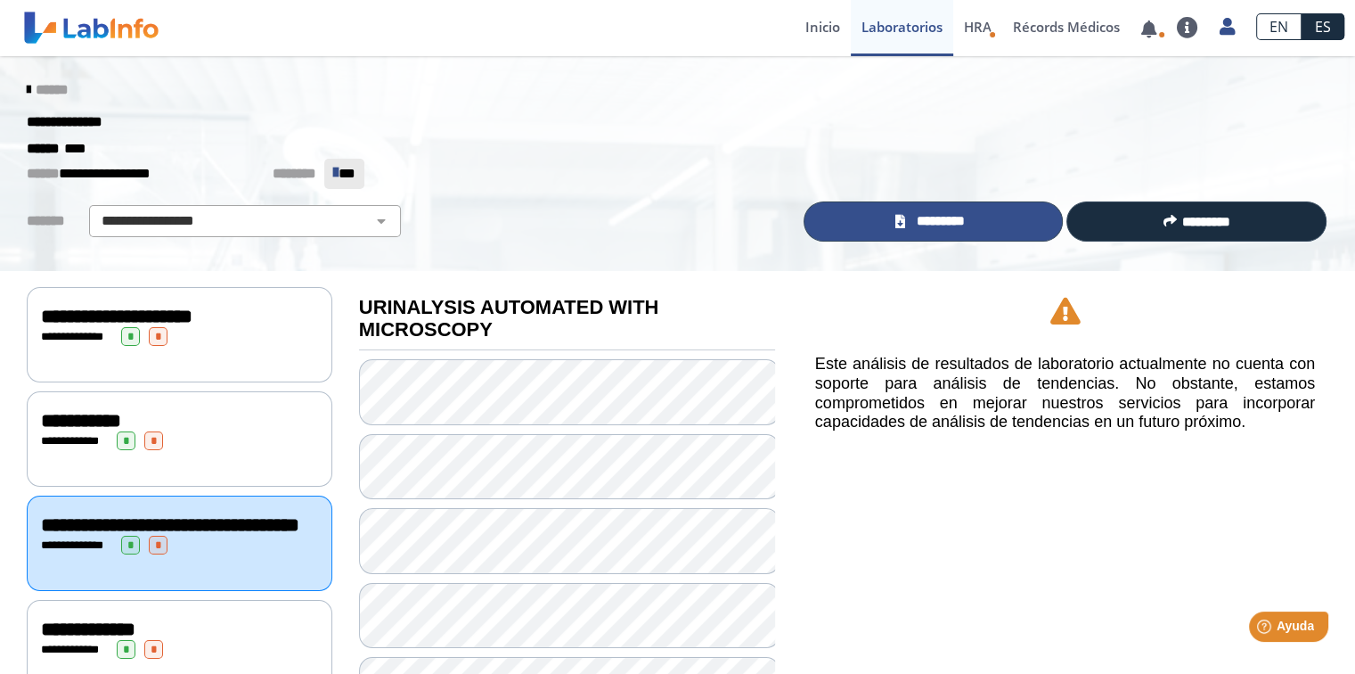
click at [912, 229] on span "*********" at bounding box center [941, 221] width 61 height 20
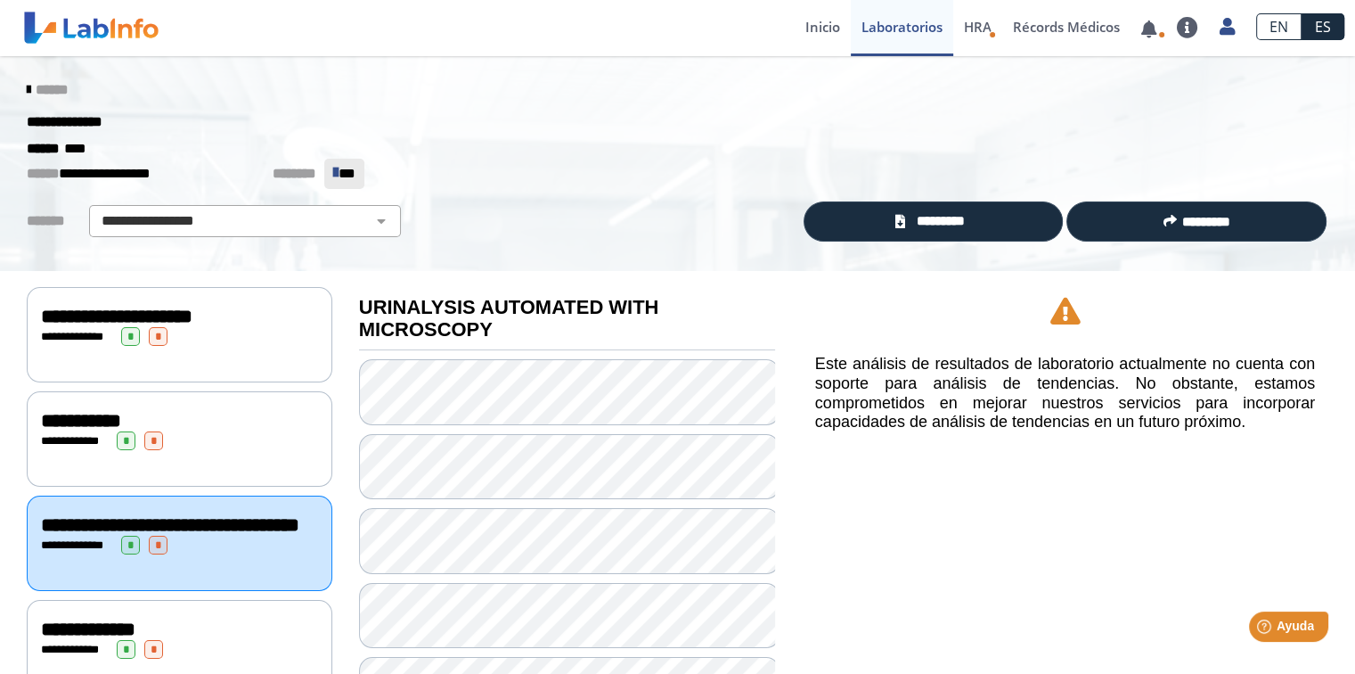
click at [200, 421] on div "**********" at bounding box center [179, 420] width 277 height 21
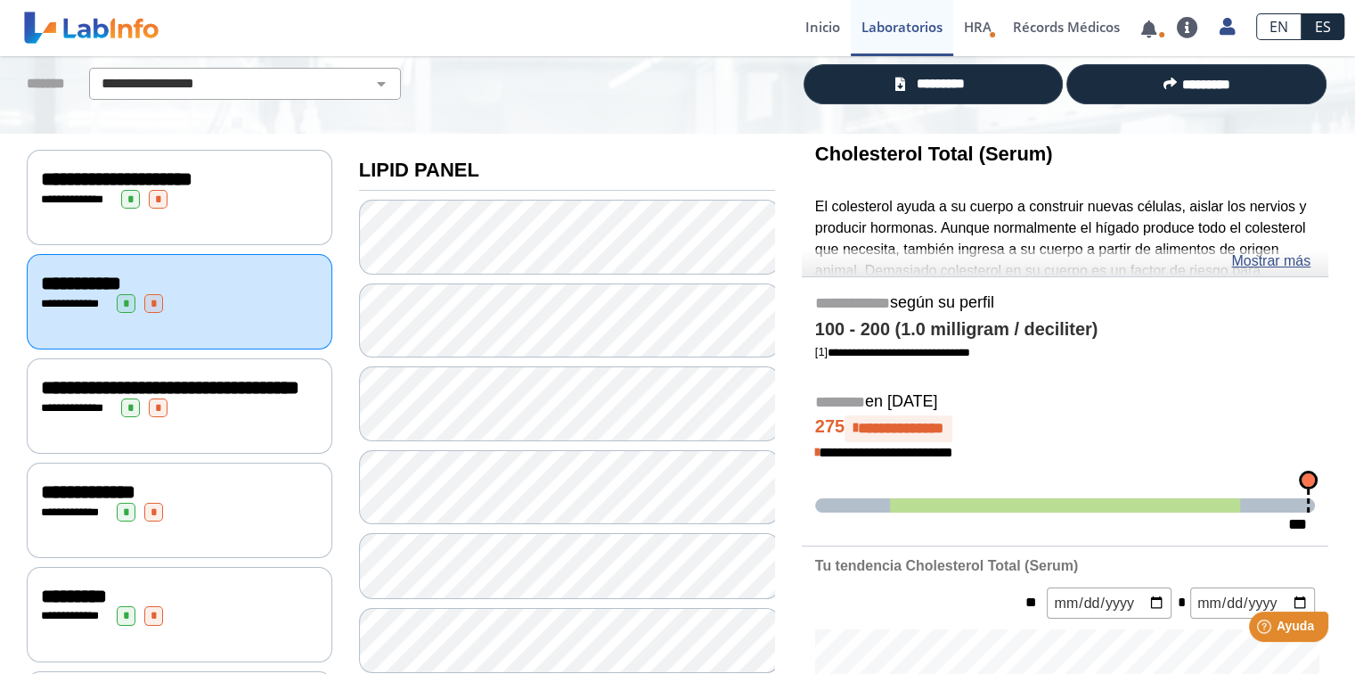
scroll to position [209, 0]
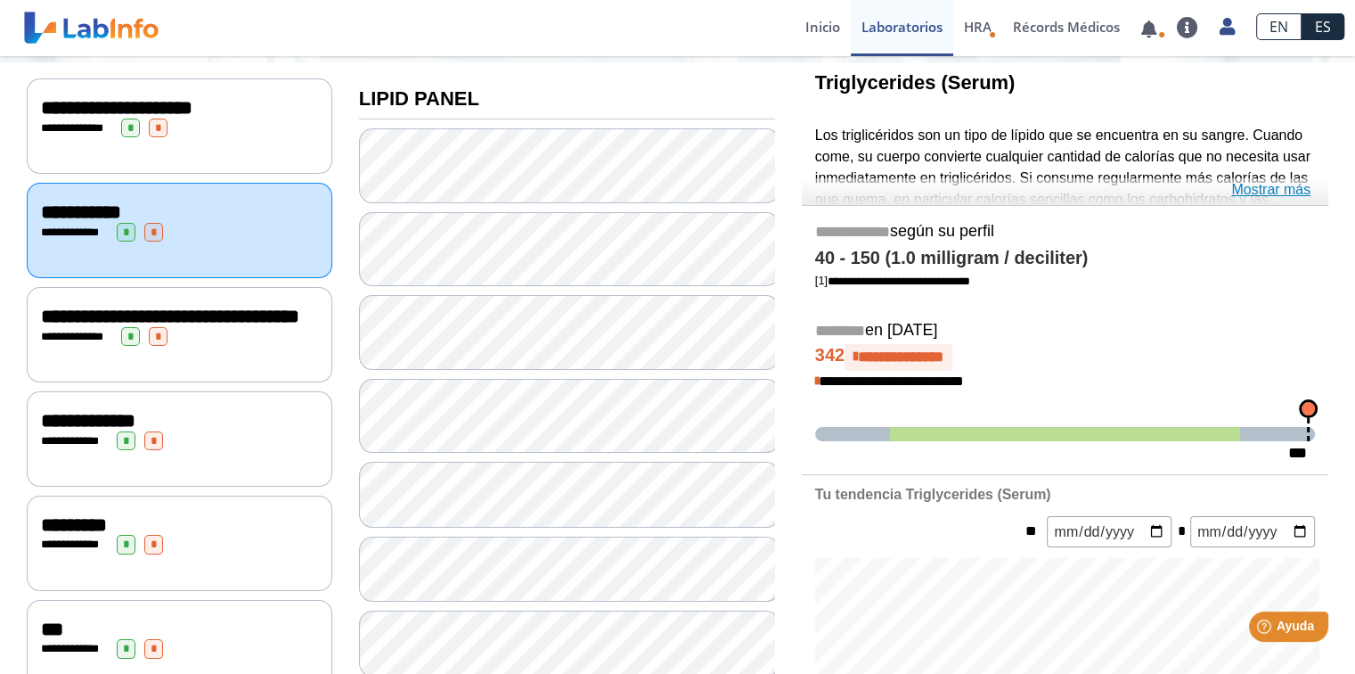
click at [1103, 191] on link "Mostrar más" at bounding box center [1270, 189] width 79 height 21
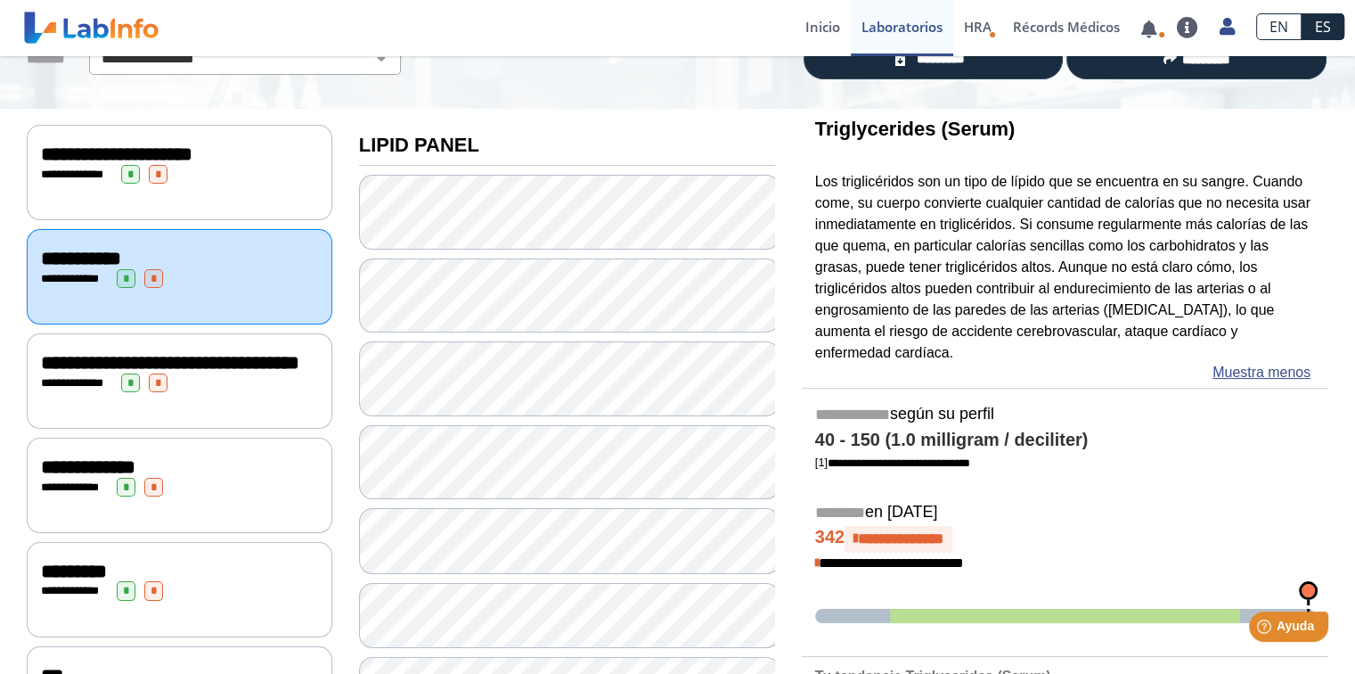
scroll to position [192, 0]
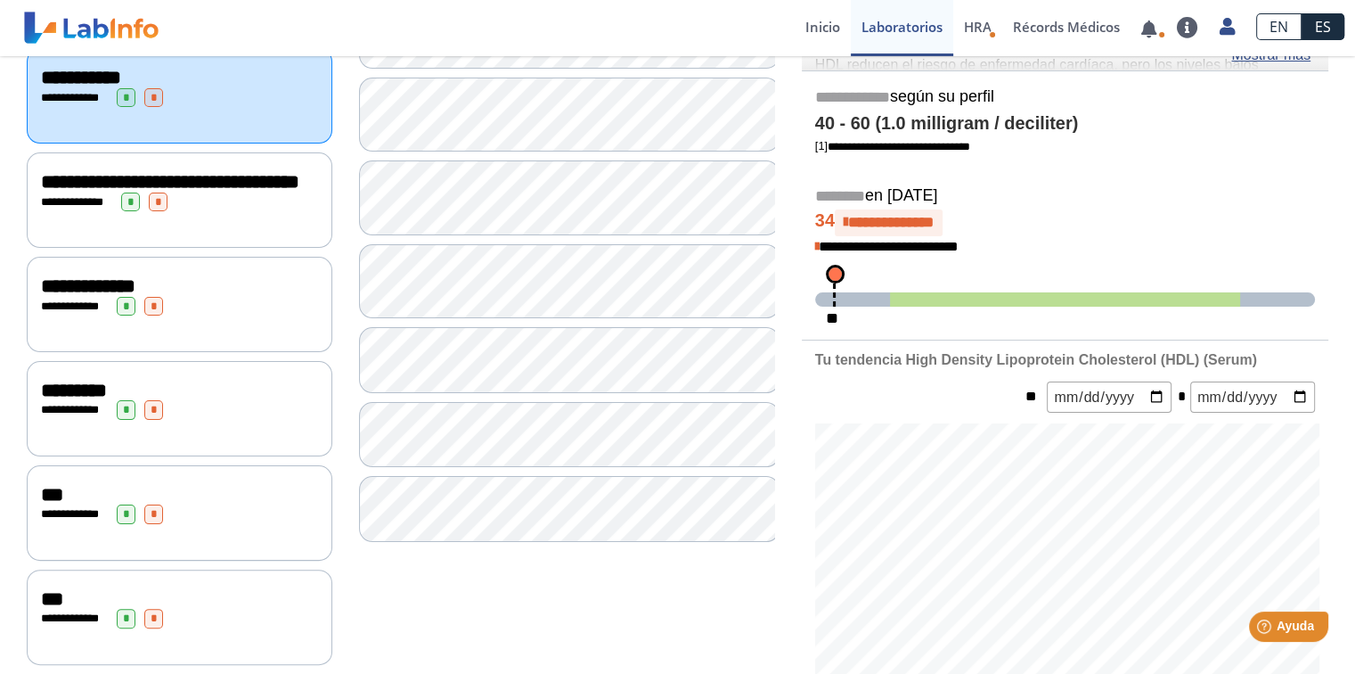
scroll to position [339, 0]
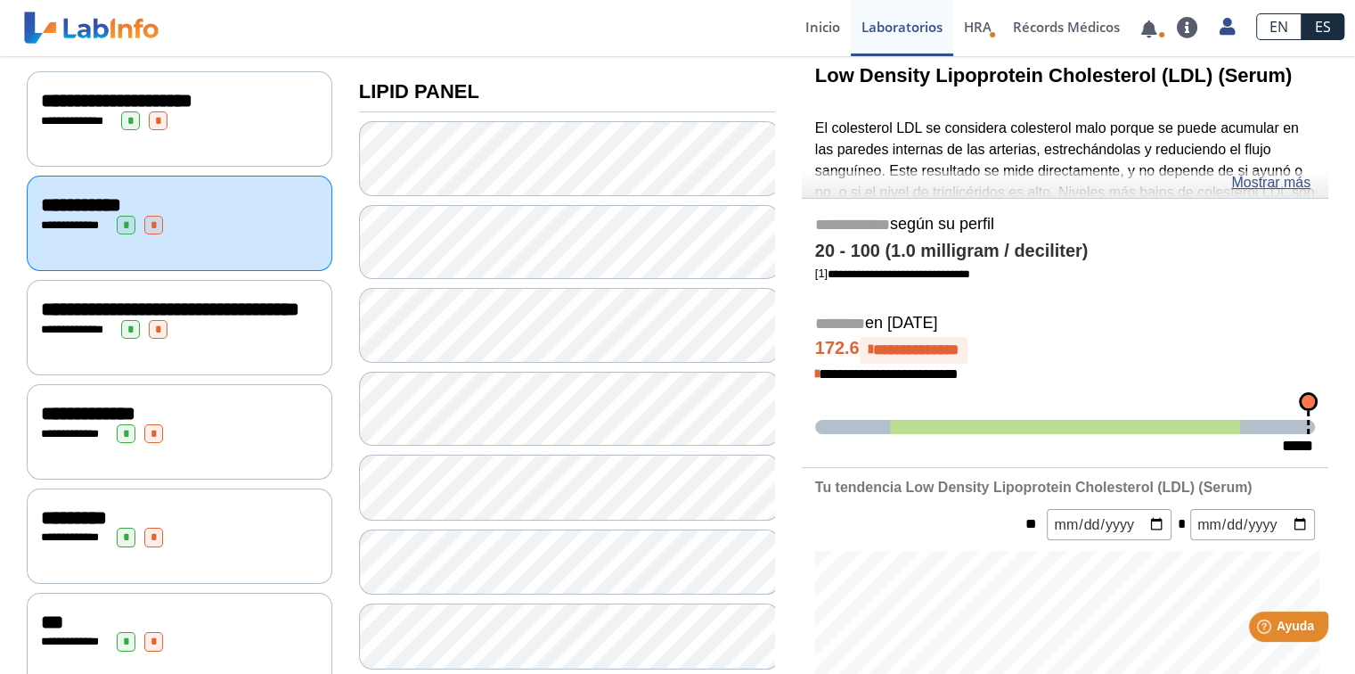
scroll to position [172, 0]
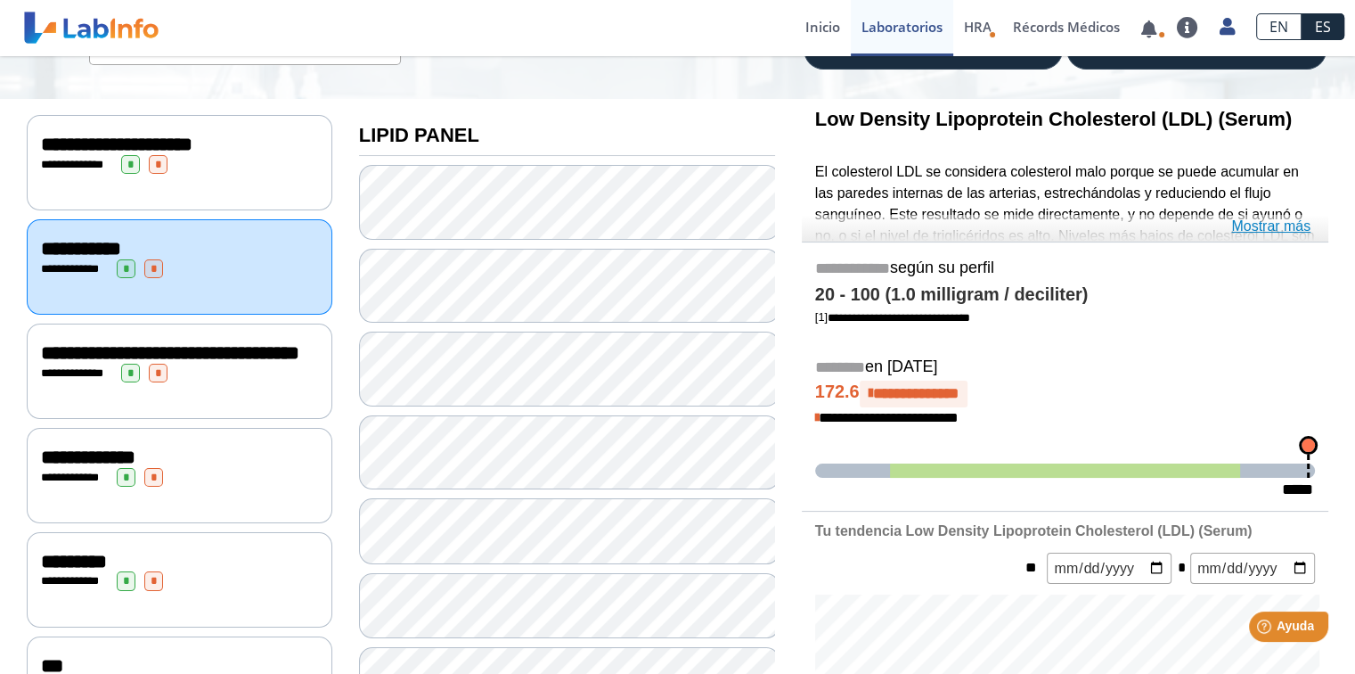
click at [1103, 224] on link "Mostrar más" at bounding box center [1270, 226] width 79 height 21
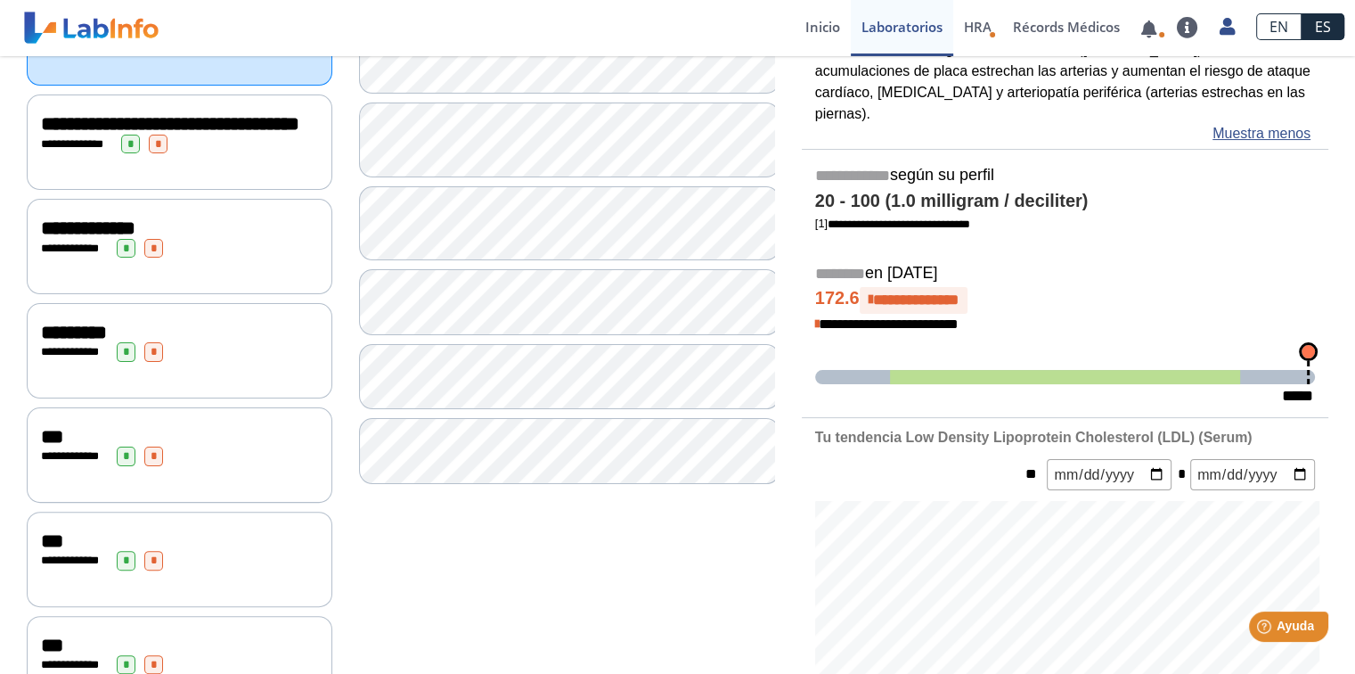
scroll to position [356, 0]
